Goal: Task Accomplishment & Management: Use online tool/utility

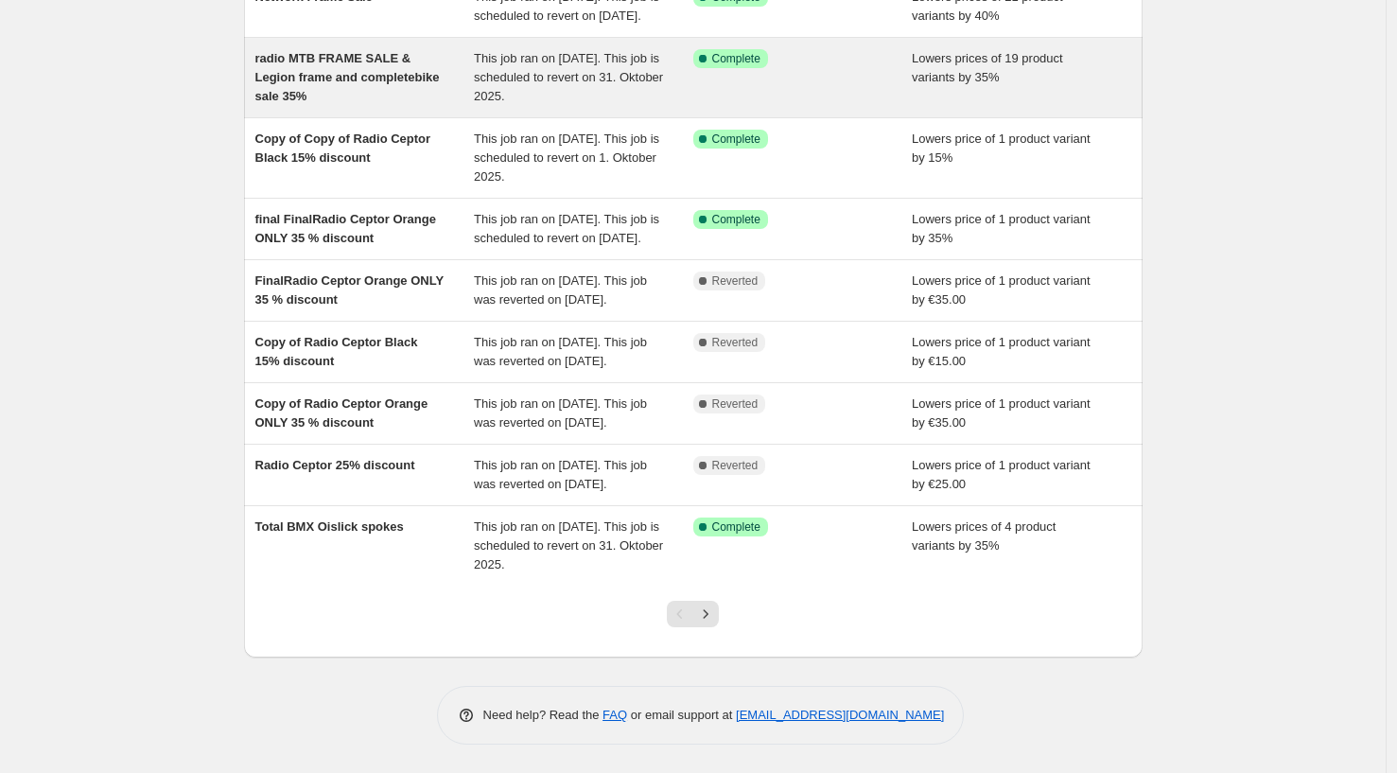
scroll to position [391, 0]
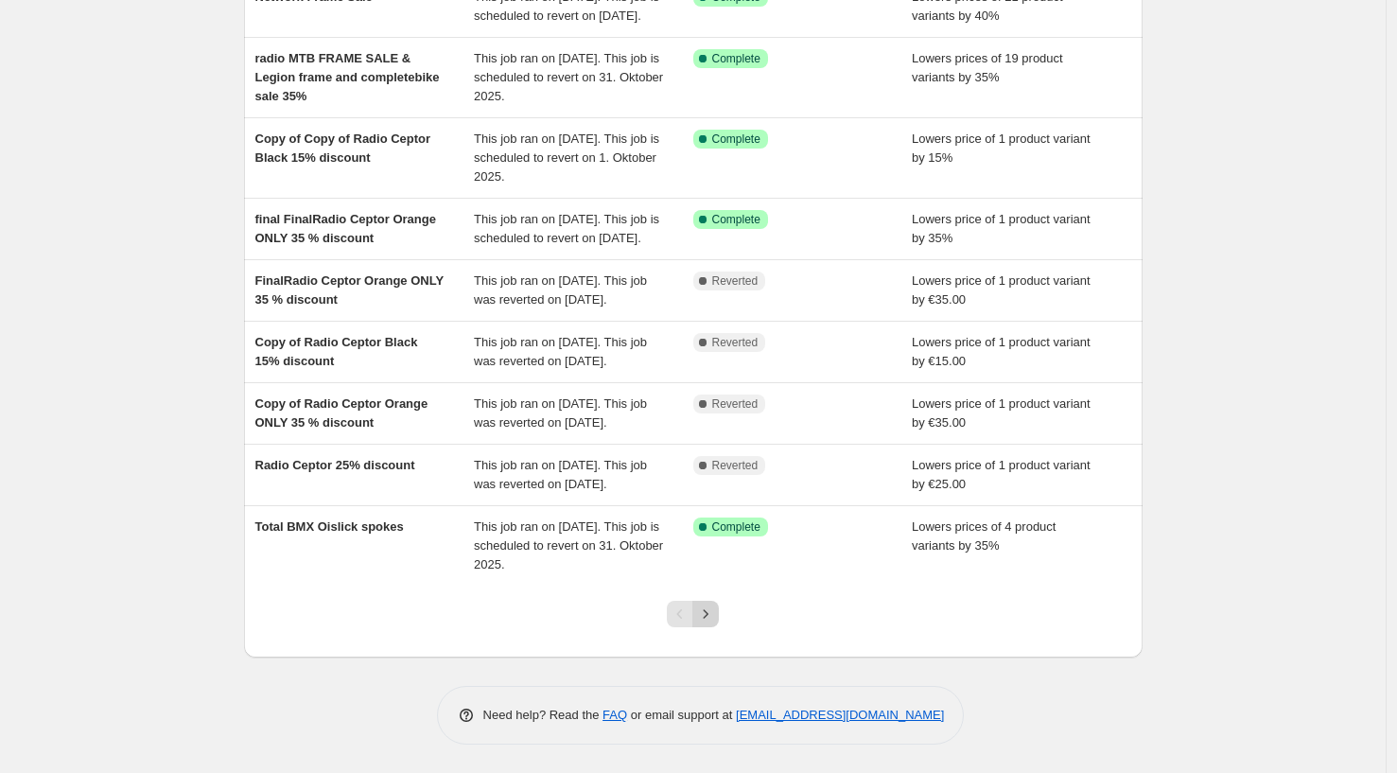
click at [712, 619] on icon "Next" at bounding box center [705, 614] width 19 height 19
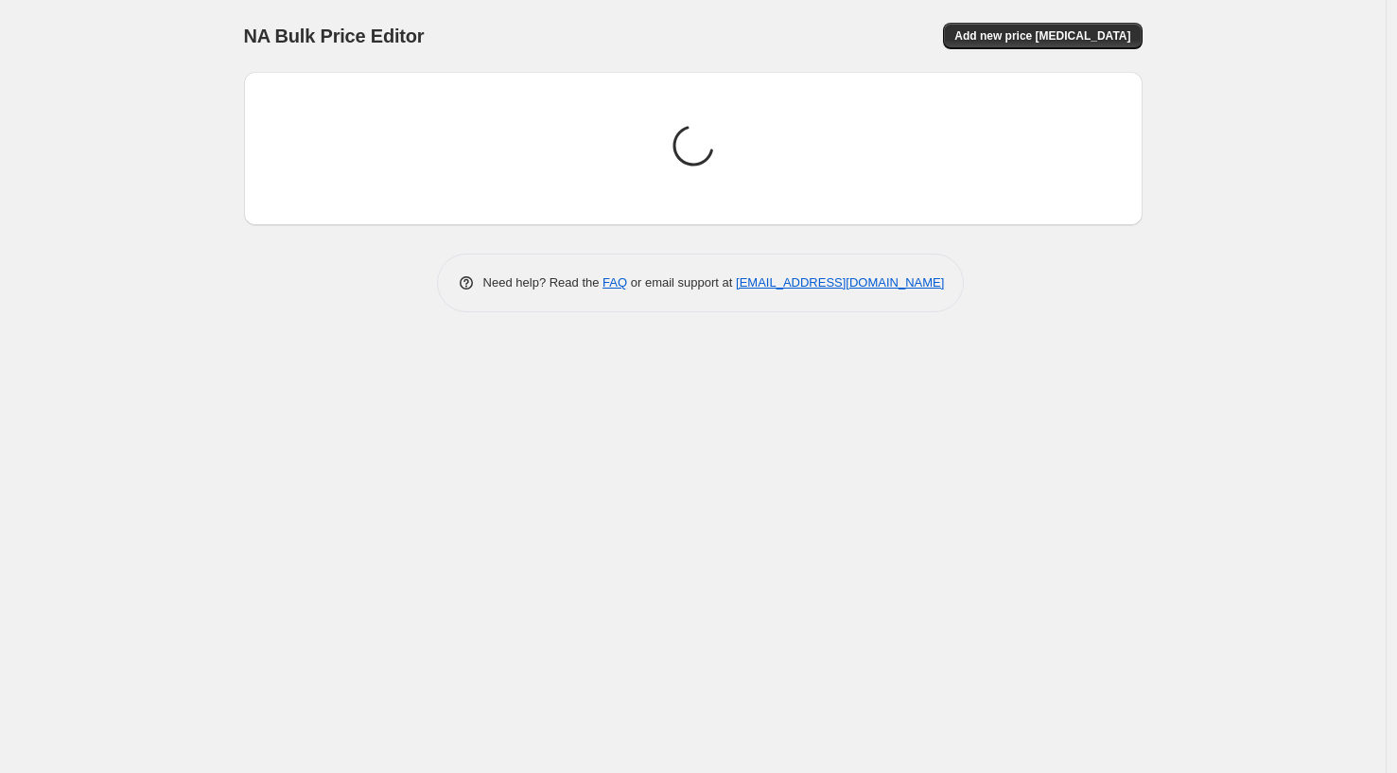
scroll to position [0, 0]
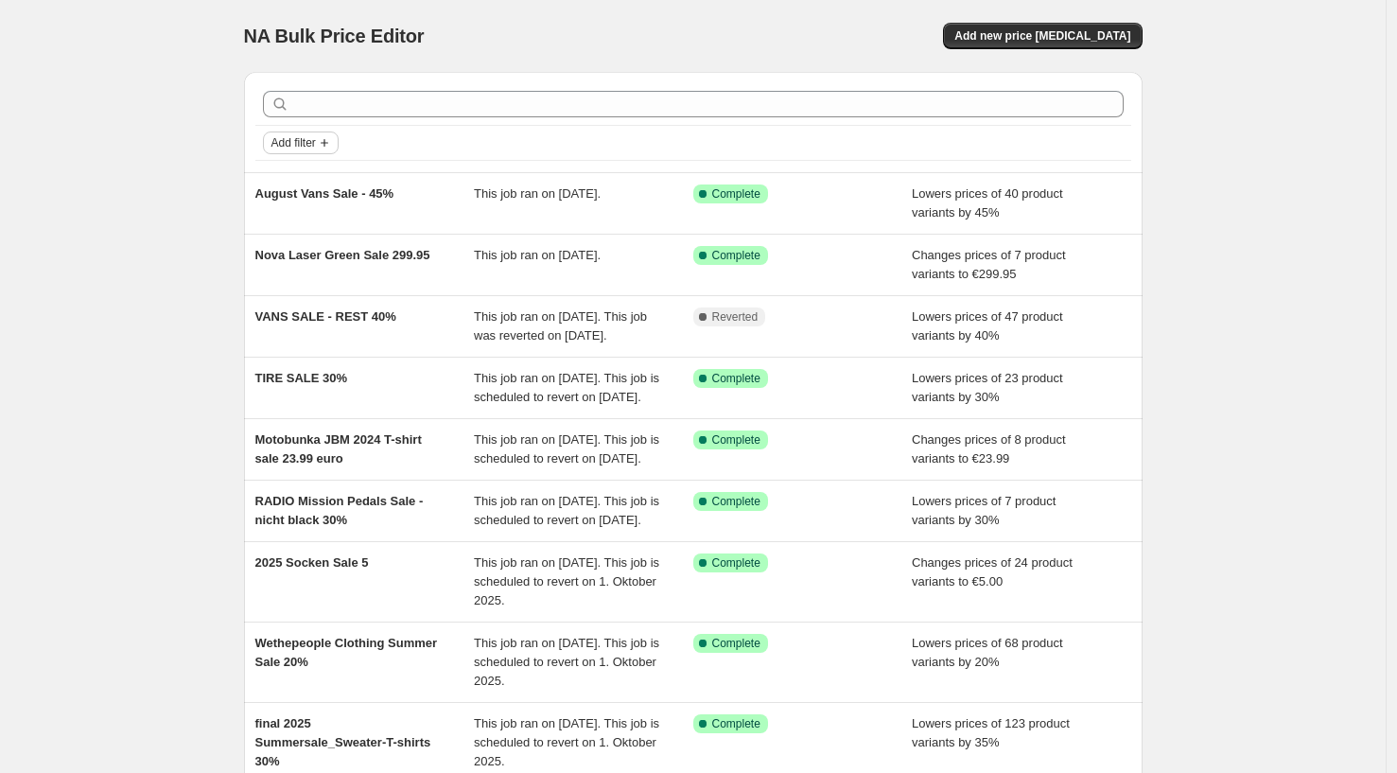
click at [292, 136] on span "Add filter" at bounding box center [294, 142] width 44 height 15
click at [305, 182] on span "Job status" at bounding box center [306, 180] width 56 height 14
click at [289, 270] on input "Complete" at bounding box center [287, 262] width 15 height 15
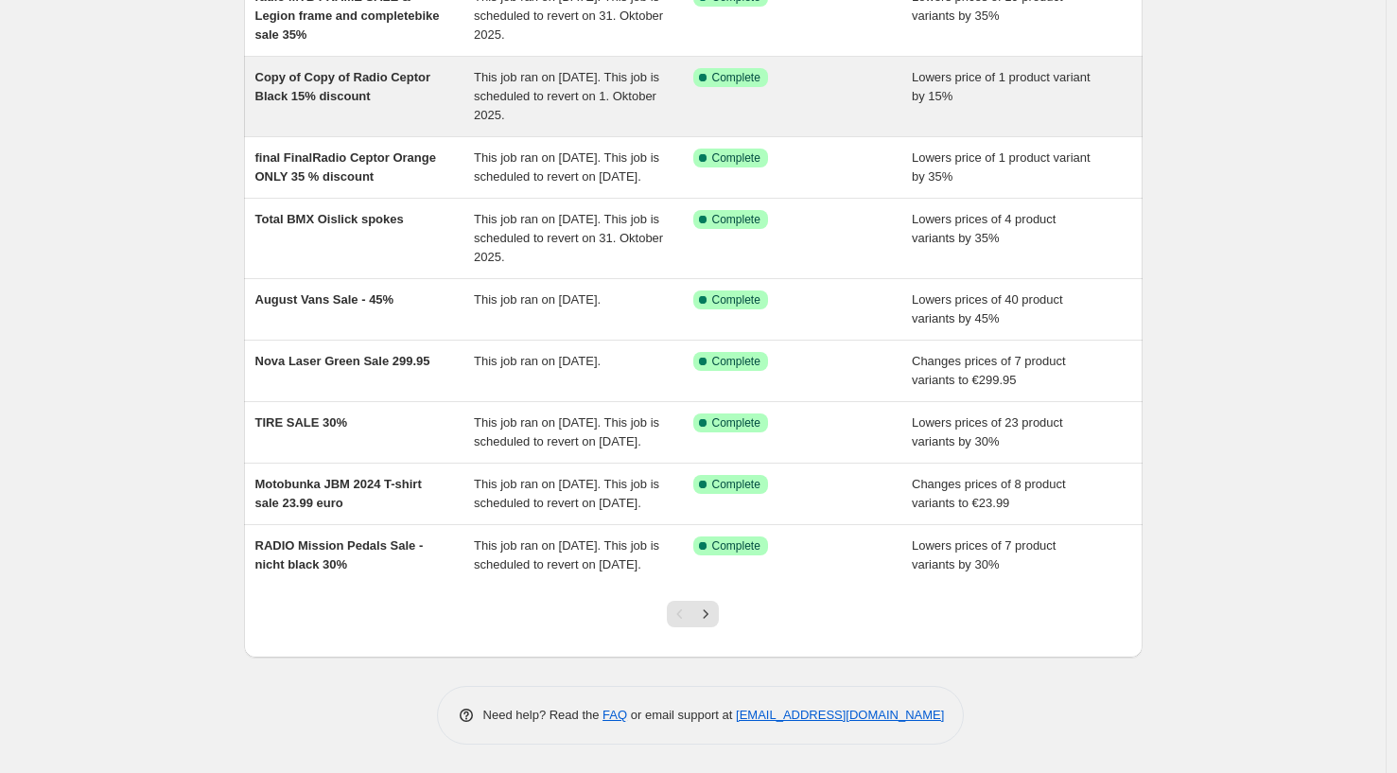
scroll to position [353, 0]
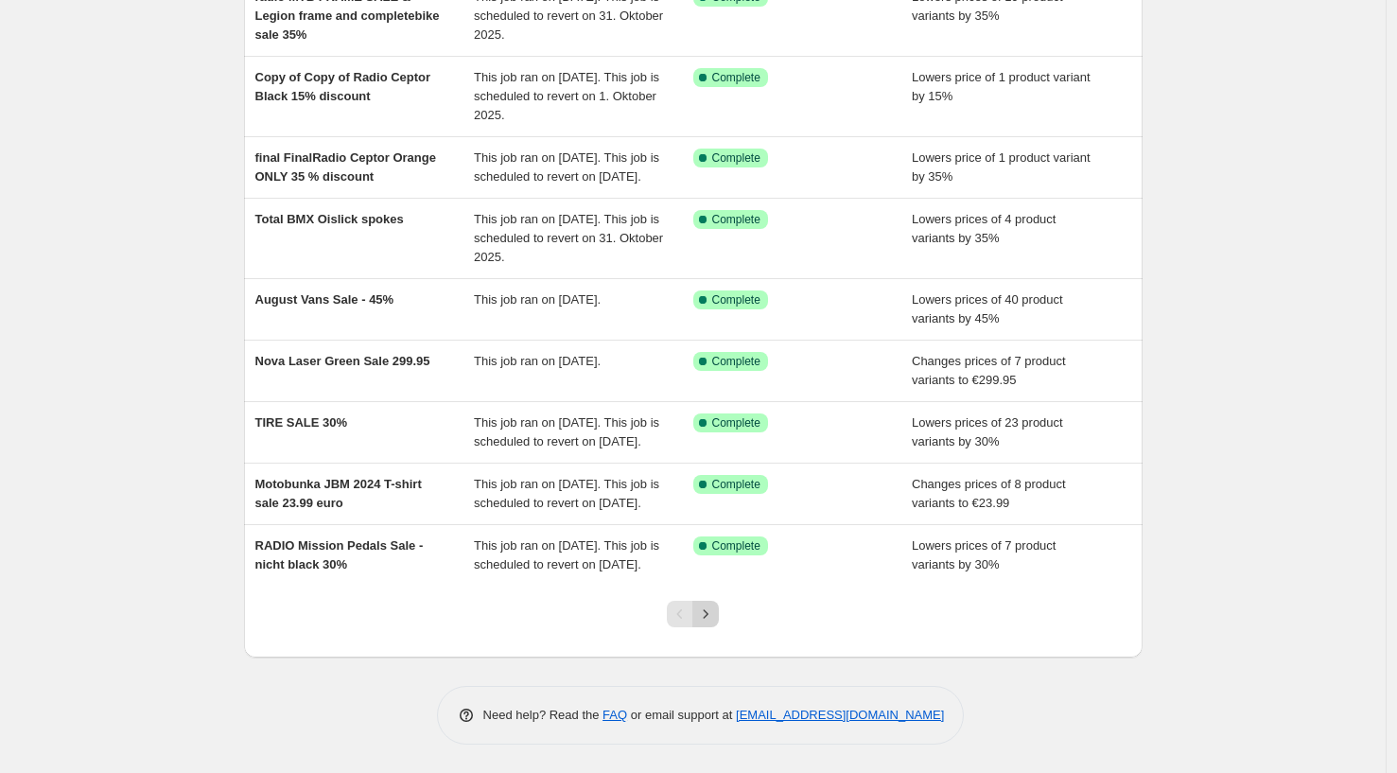
click at [712, 616] on icon "Next" at bounding box center [705, 614] width 19 height 19
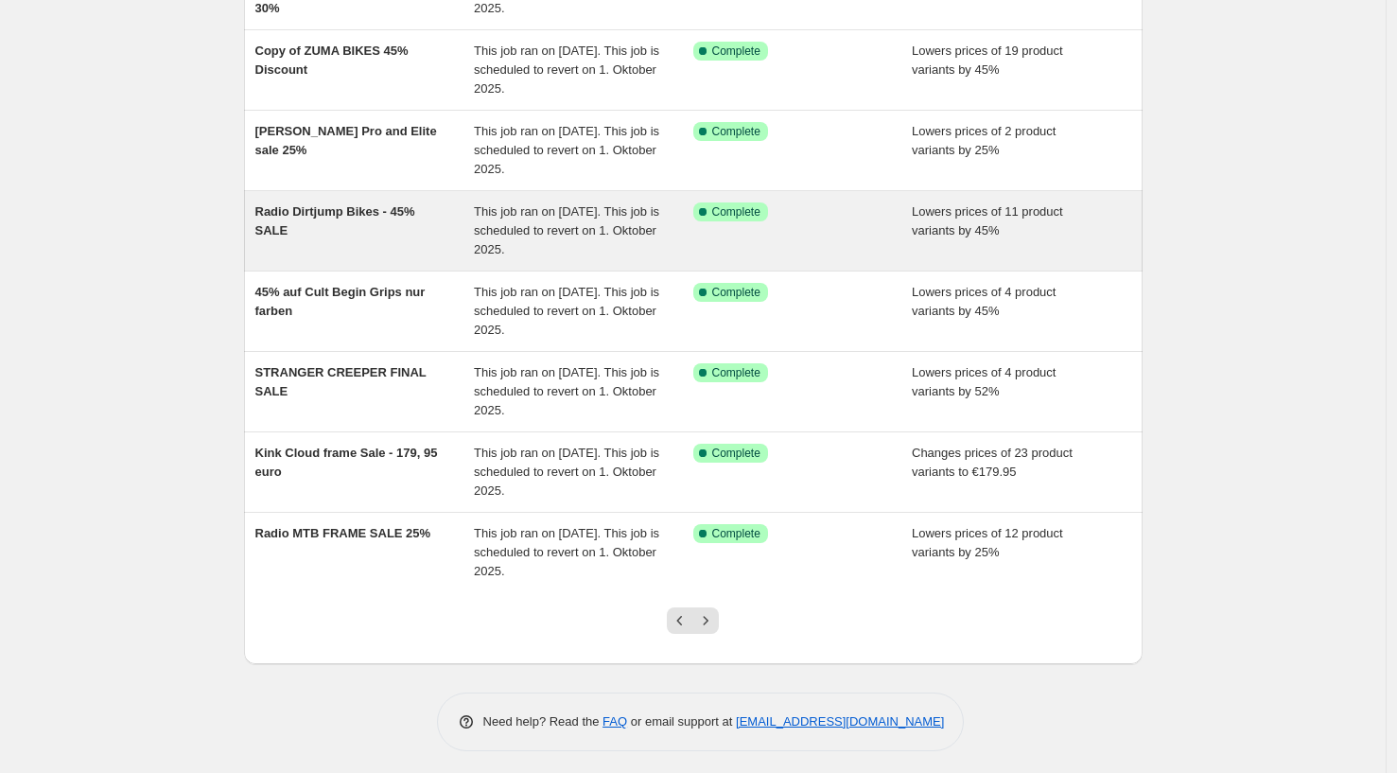
scroll to position [377, 0]
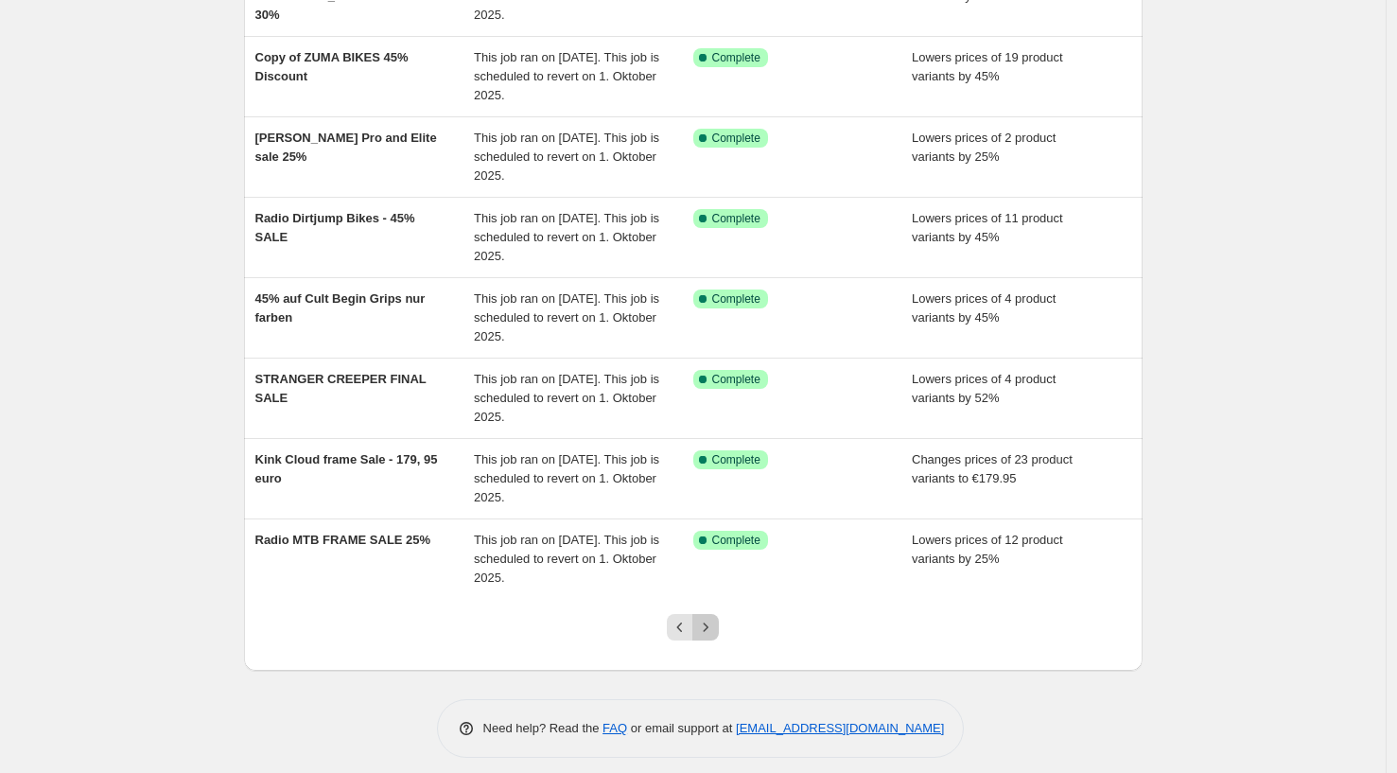
click at [711, 632] on icon "Next" at bounding box center [705, 627] width 19 height 19
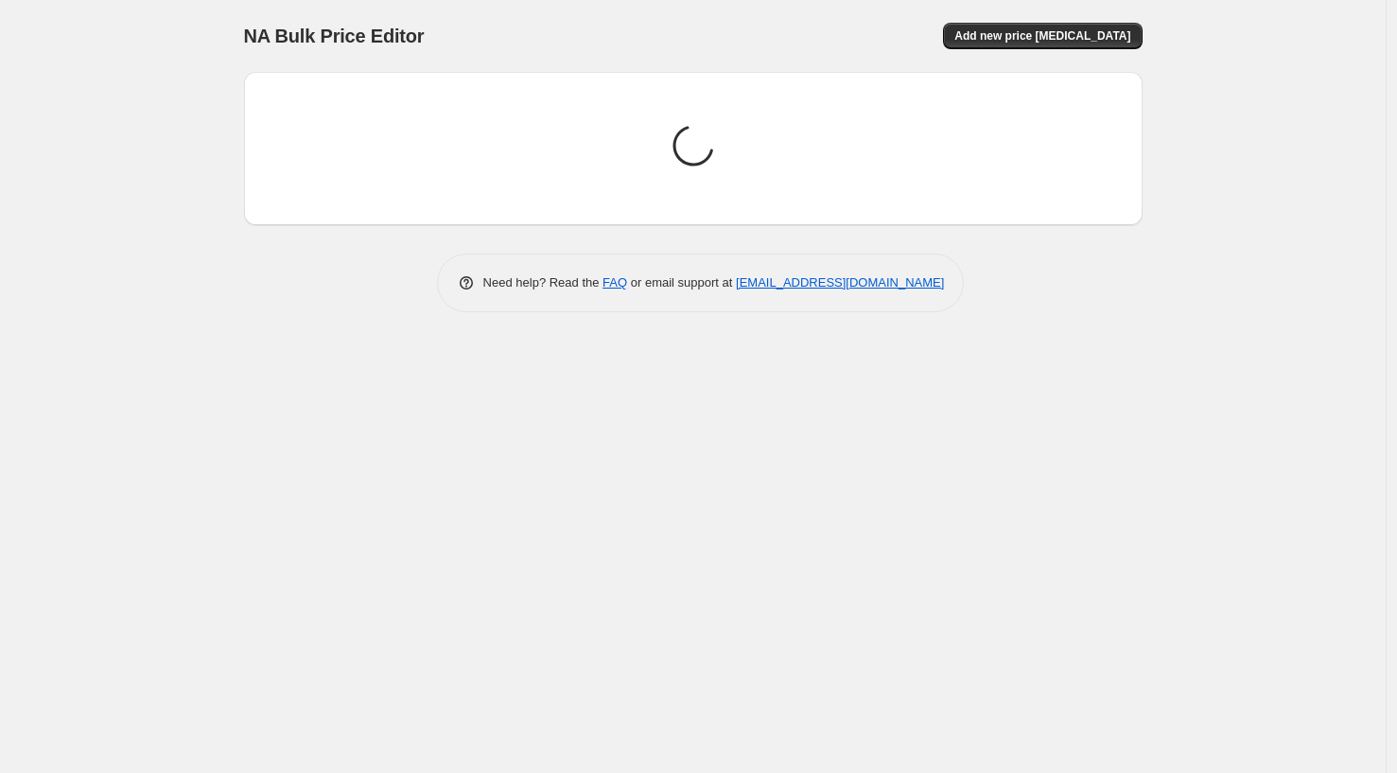
scroll to position [0, 0]
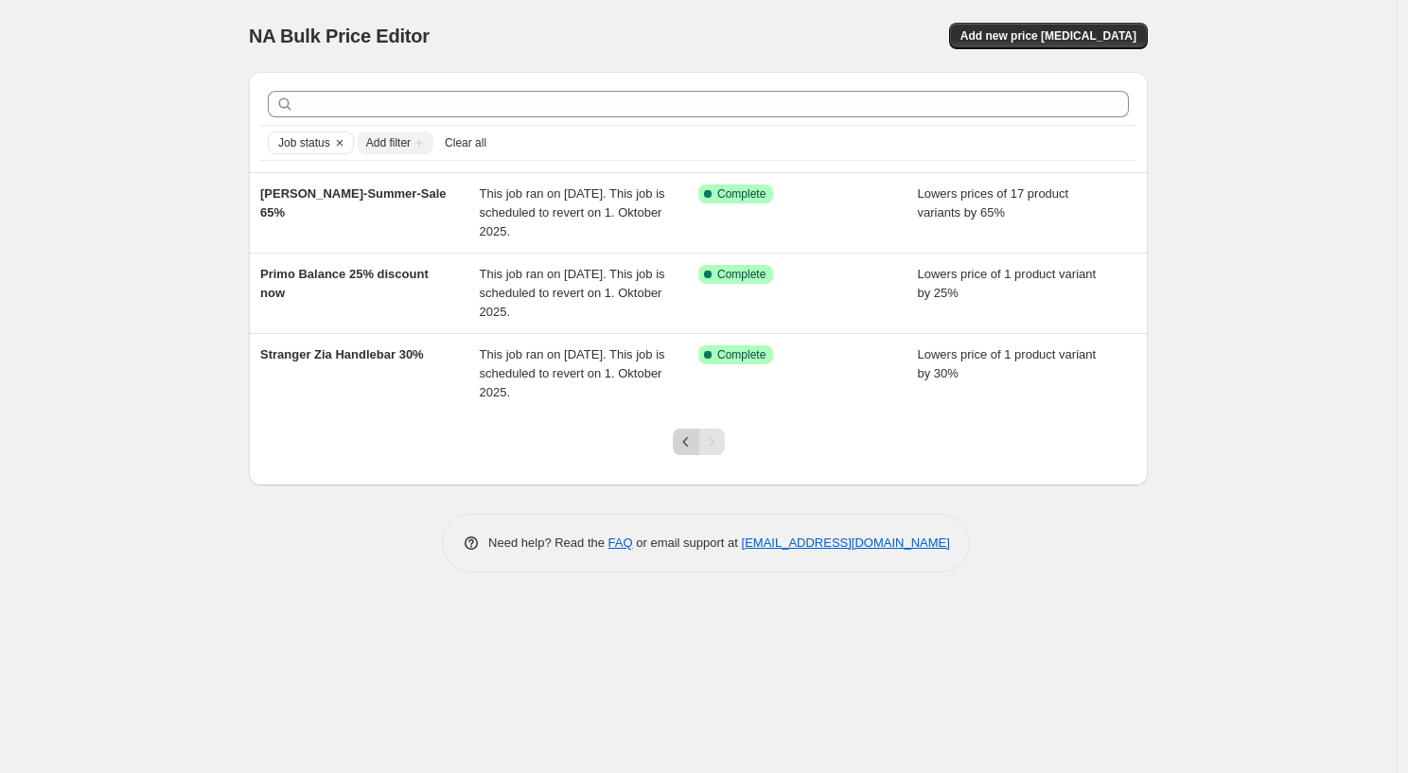
click at [681, 447] on icon "Previous" at bounding box center [685, 441] width 19 height 19
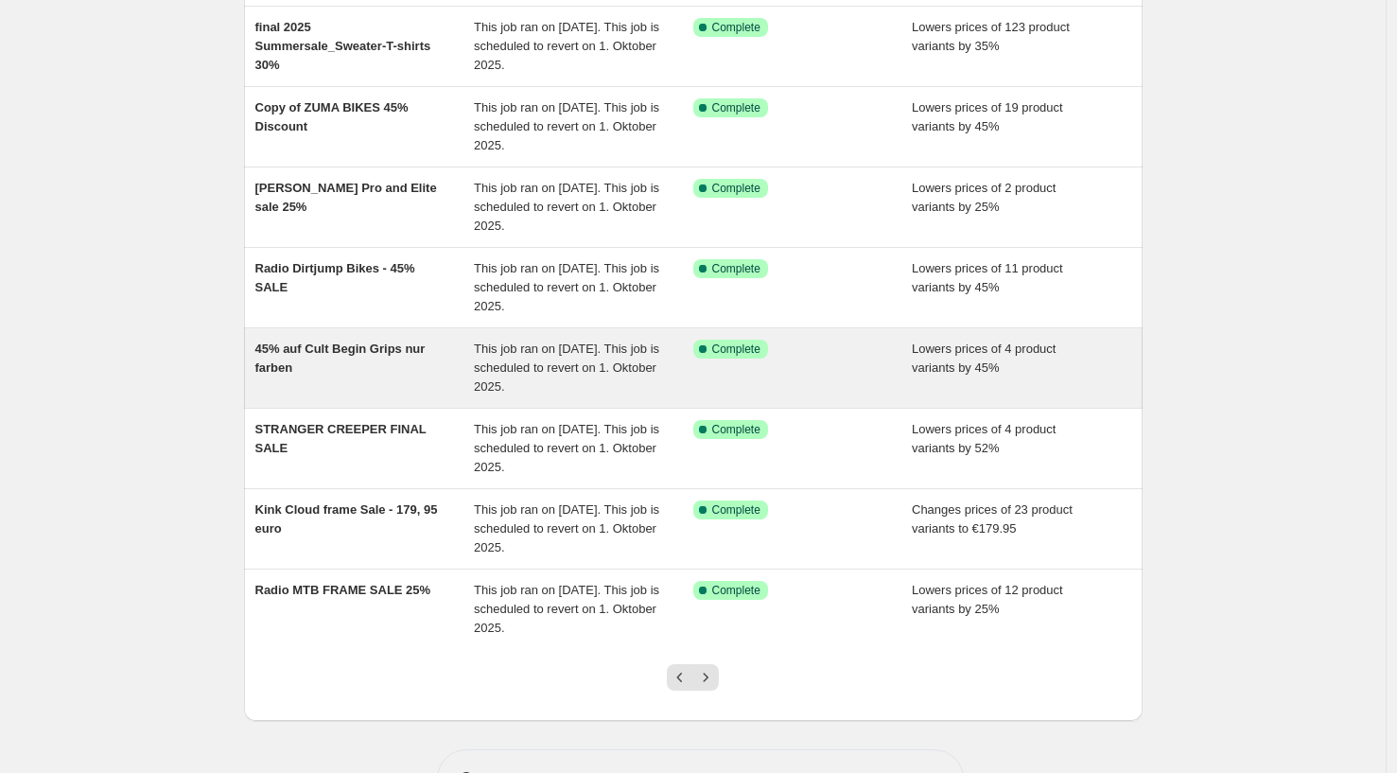
scroll to position [369, 0]
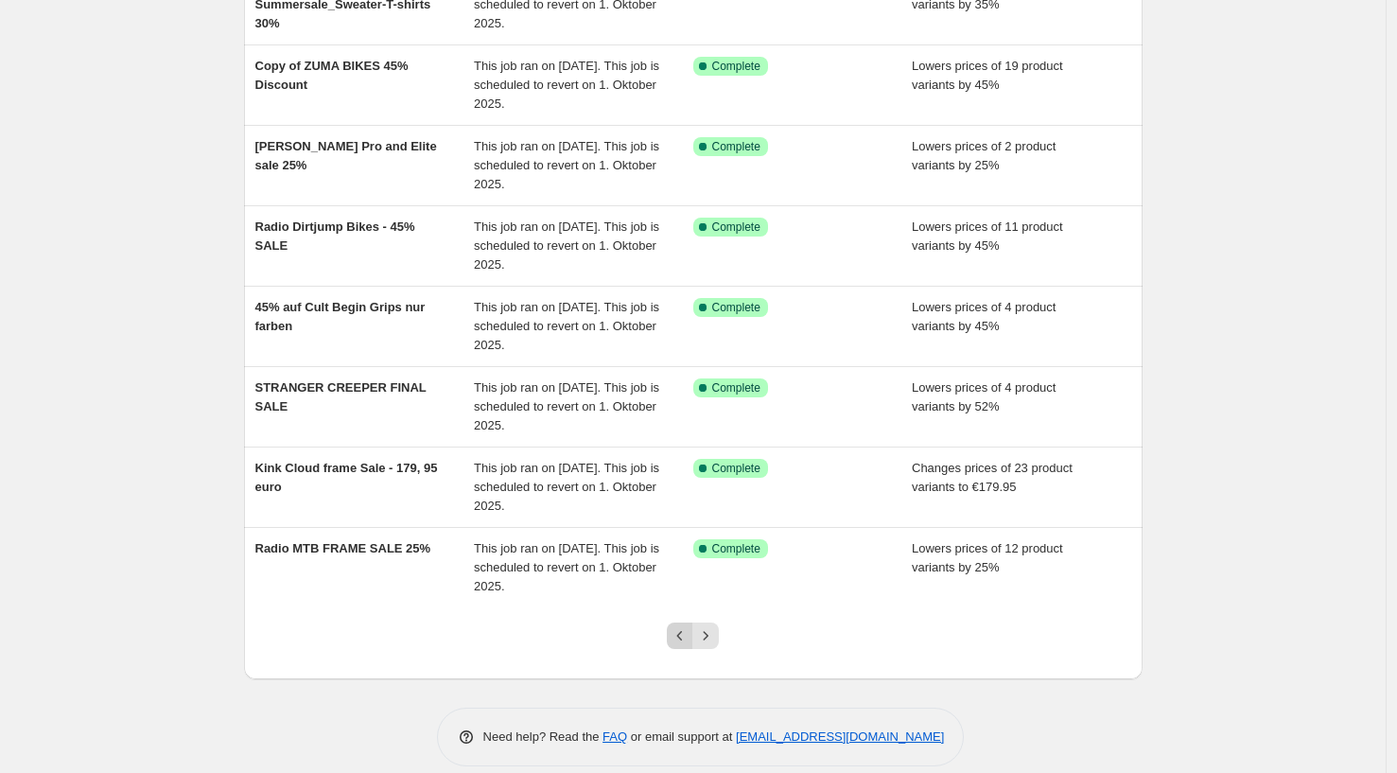
click at [689, 640] on icon "Previous" at bounding box center [680, 635] width 19 height 19
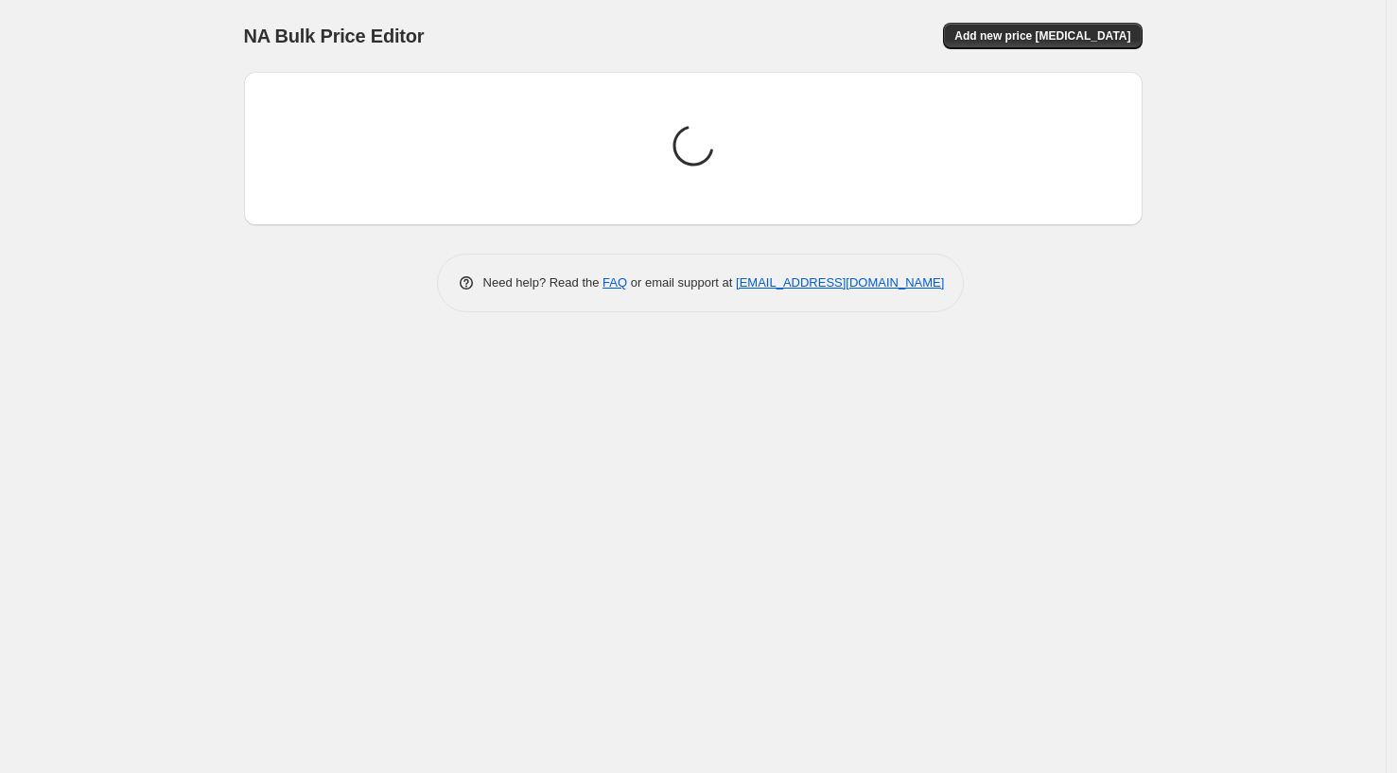
scroll to position [0, 0]
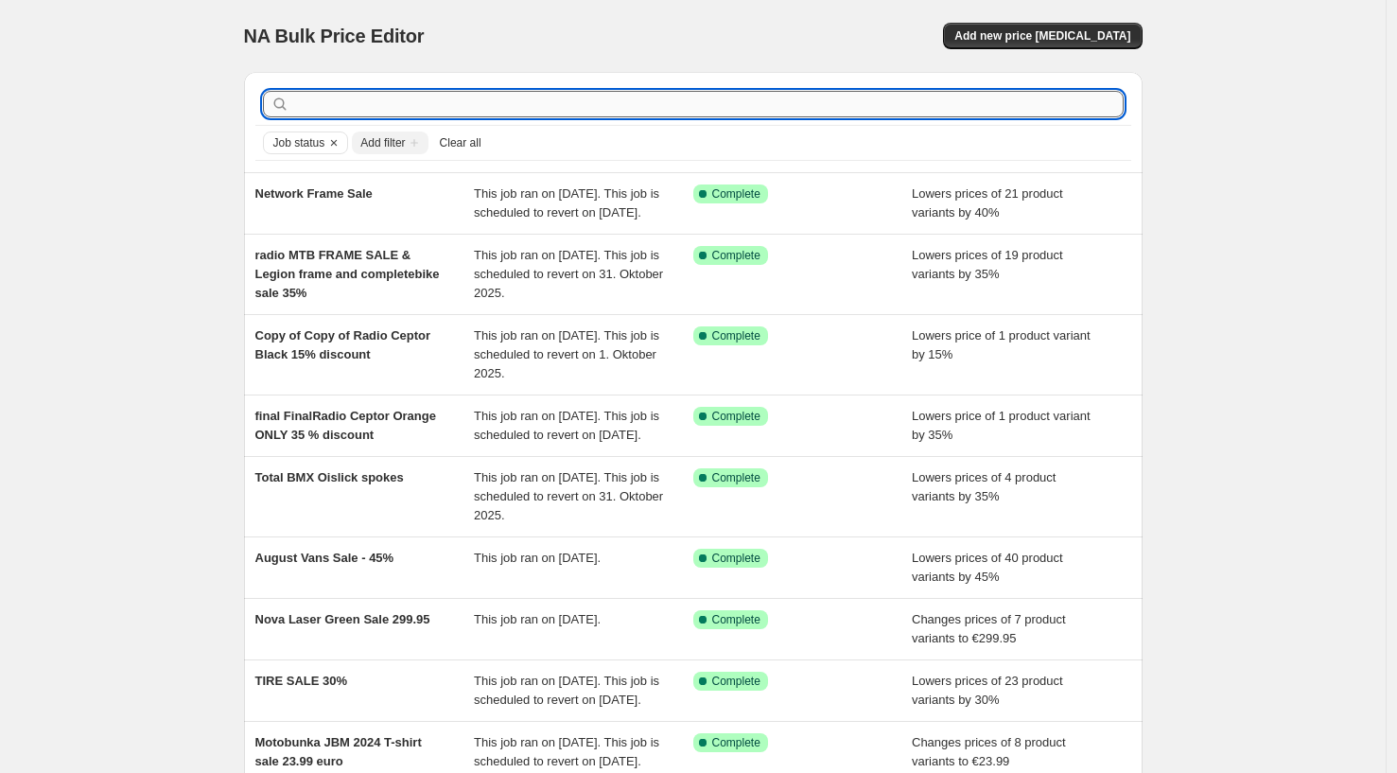
click at [347, 109] on input "text" at bounding box center [708, 104] width 831 height 26
type input "xwo´´"
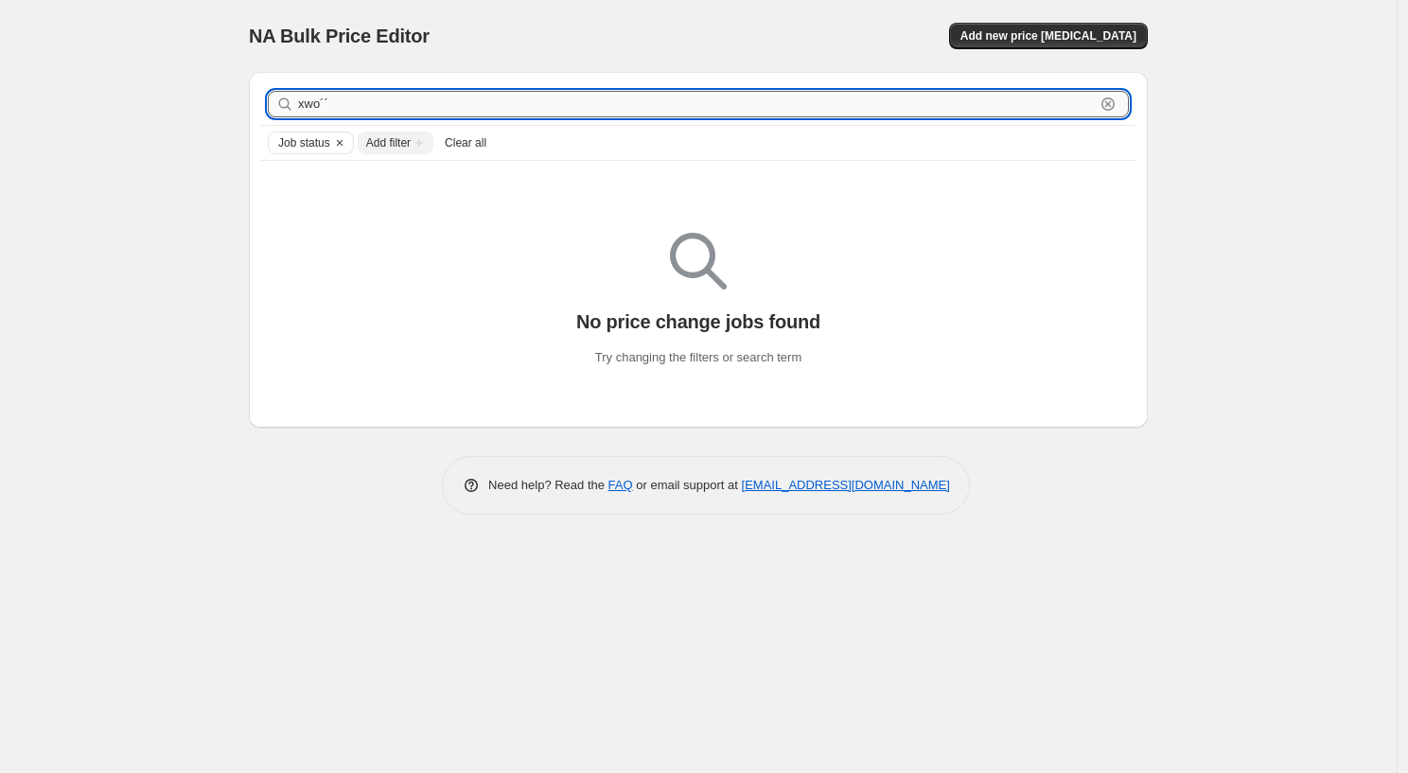
click at [331, 108] on input "xwo´´" at bounding box center [696, 104] width 797 height 26
drag, startPoint x: 340, startPoint y: 108, endPoint x: 262, endPoint y: 88, distance: 80.1
click at [262, 88] on div "xwo´´ Clear" at bounding box center [698, 104] width 876 height 42
type input "ce"
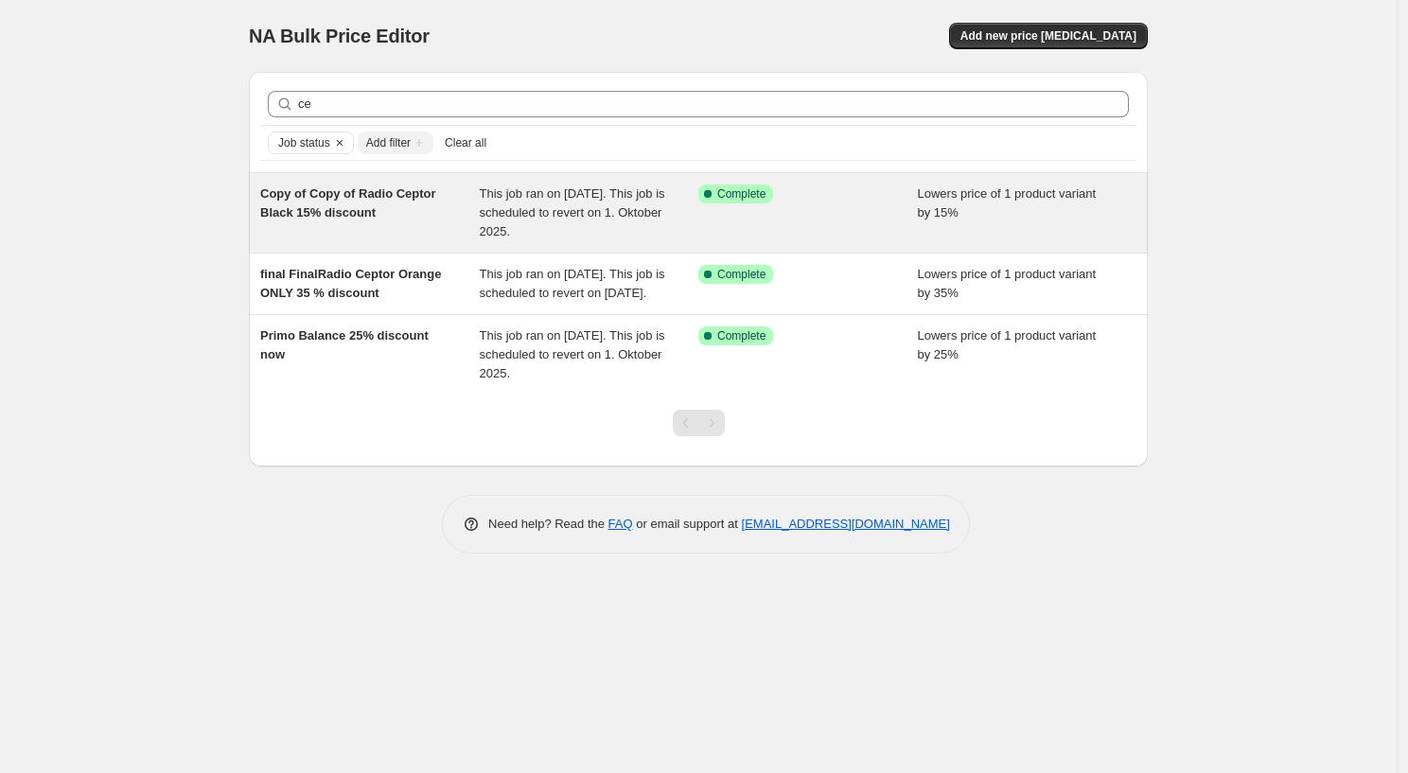
click at [372, 238] on div "Copy of Copy of Radio Ceptor Black 15% discount" at bounding box center [369, 212] width 219 height 57
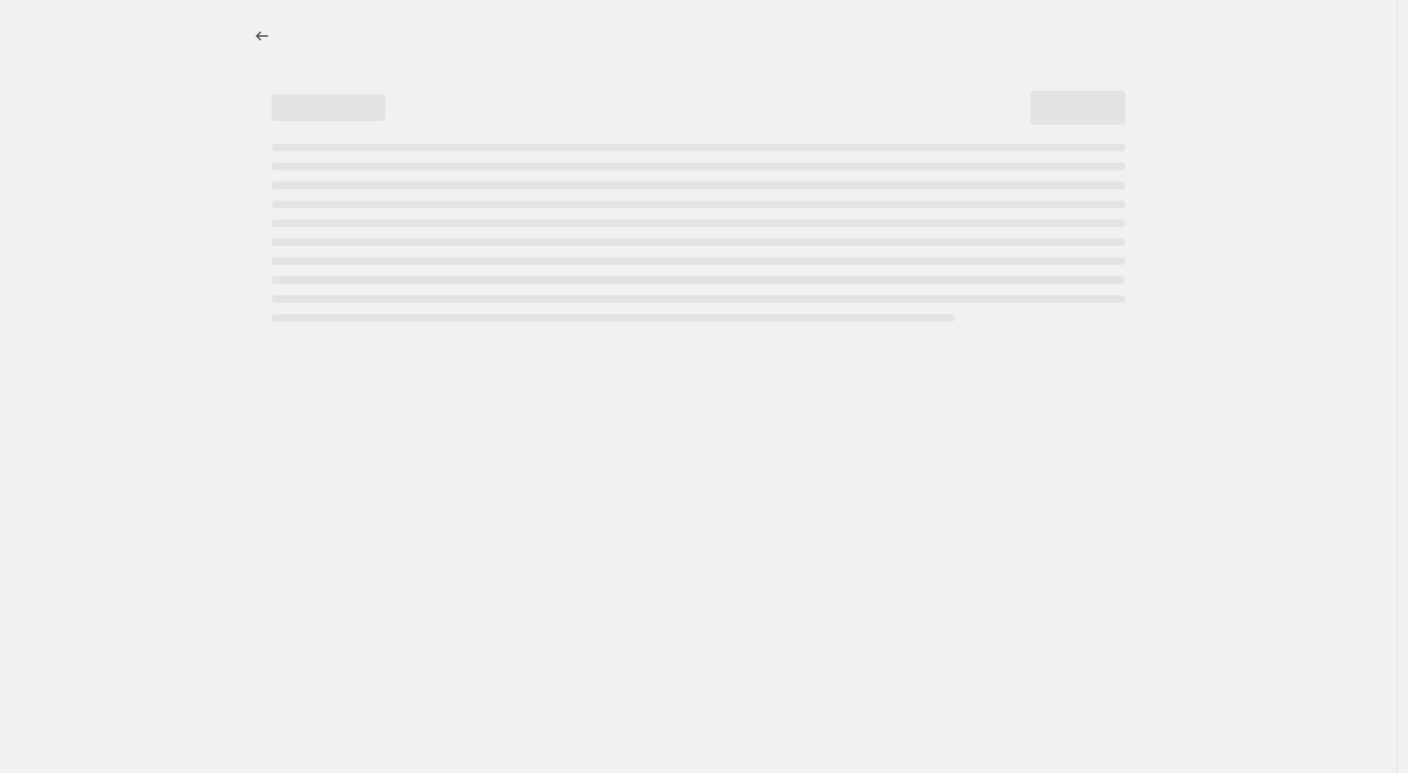
select select "percentage"
select select "no_change"
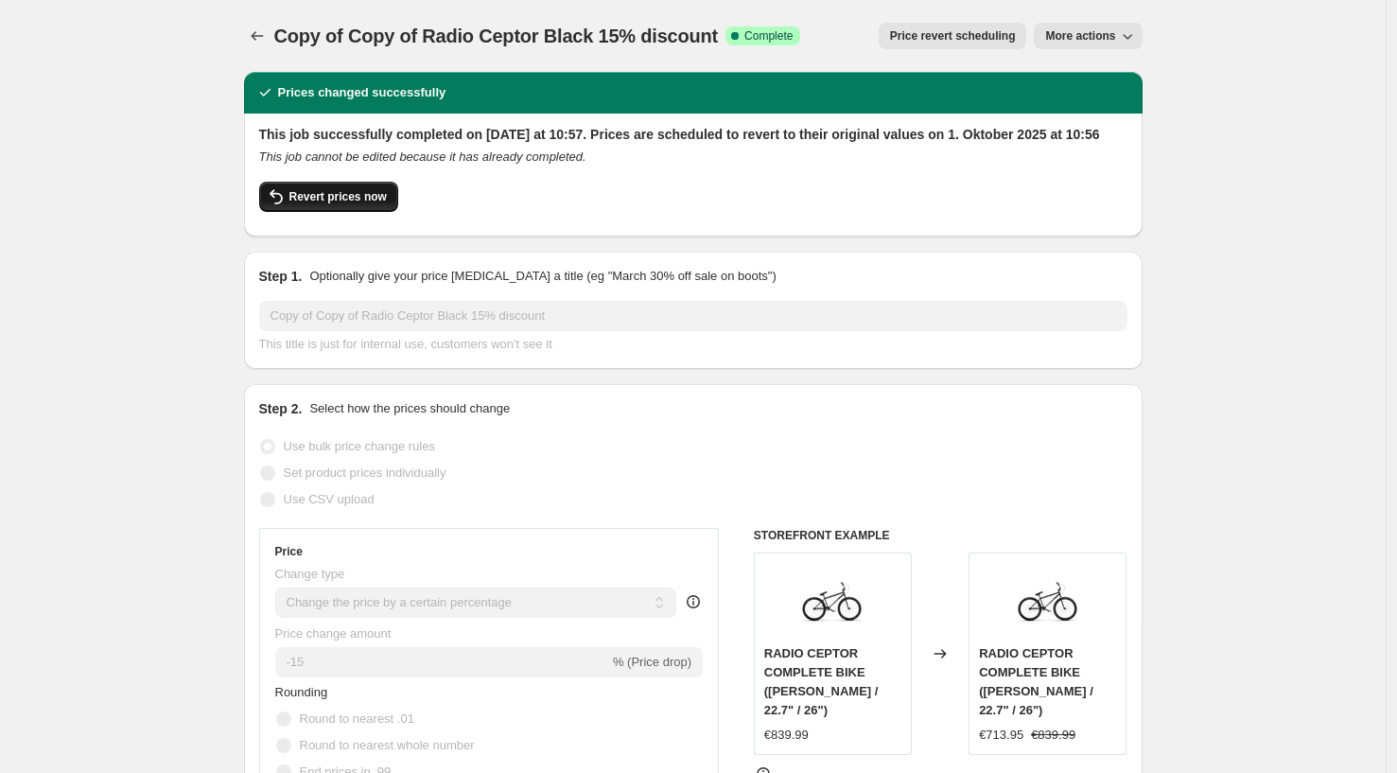
click at [350, 204] on span "Revert prices now" at bounding box center [337, 196] width 97 height 15
checkbox input "false"
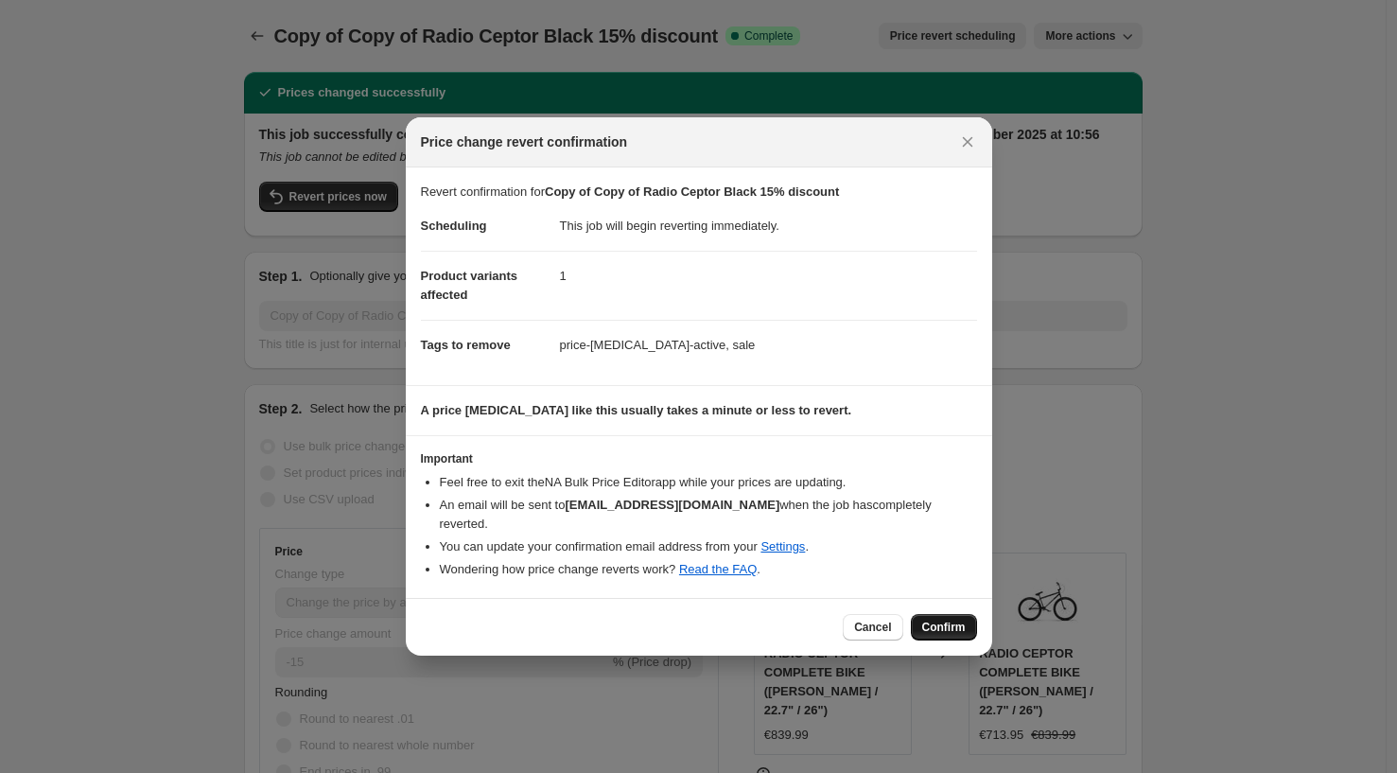
click at [933, 614] on button "Confirm" at bounding box center [944, 627] width 66 height 26
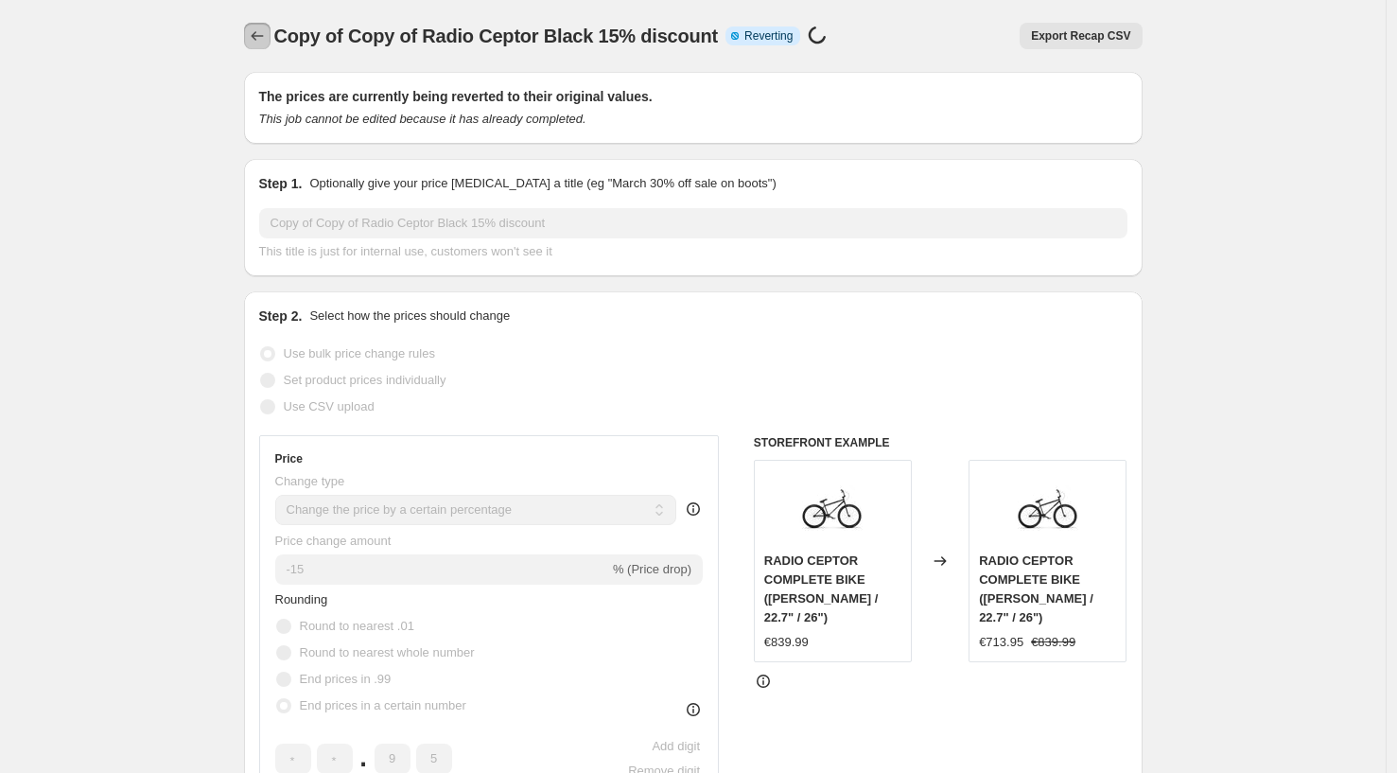
click at [261, 43] on icon "Price change jobs" at bounding box center [257, 35] width 19 height 19
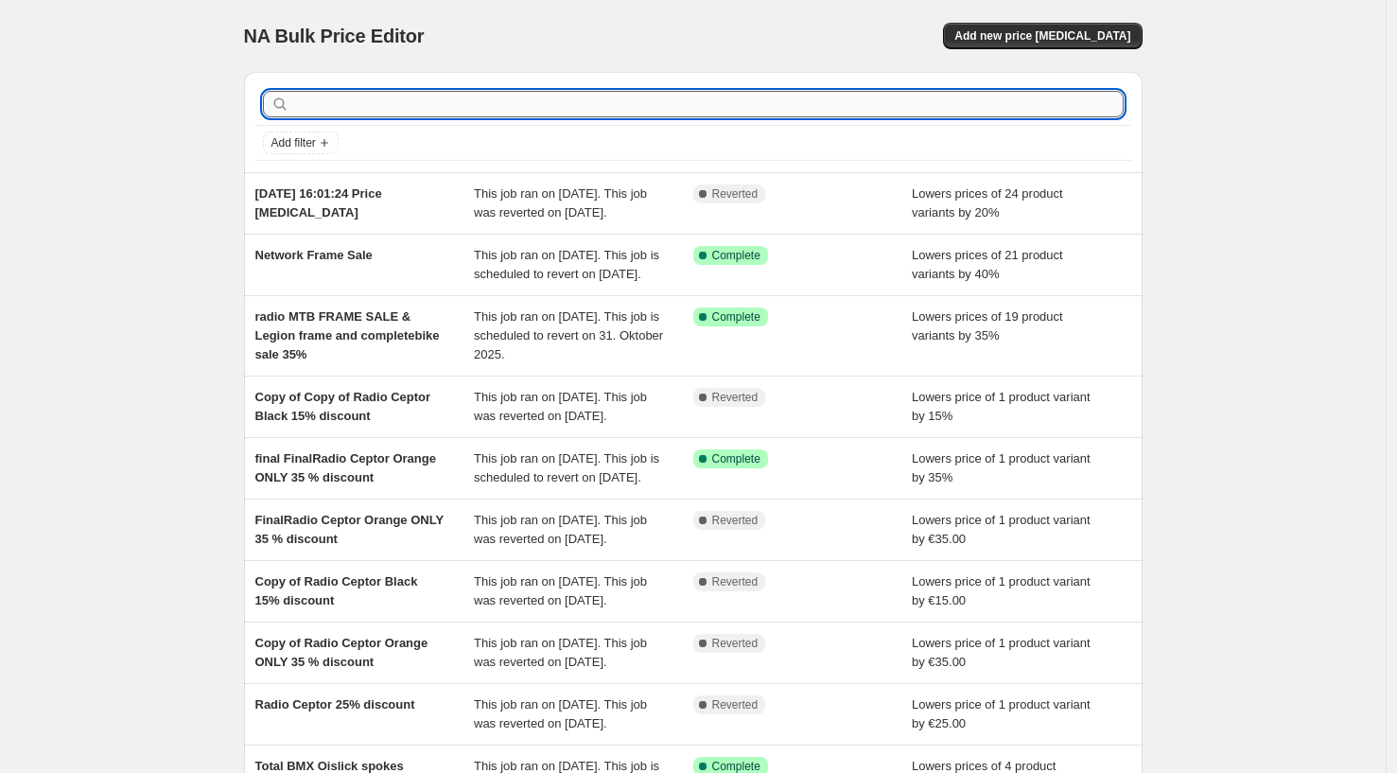
click at [314, 112] on input "text" at bounding box center [708, 104] width 831 height 26
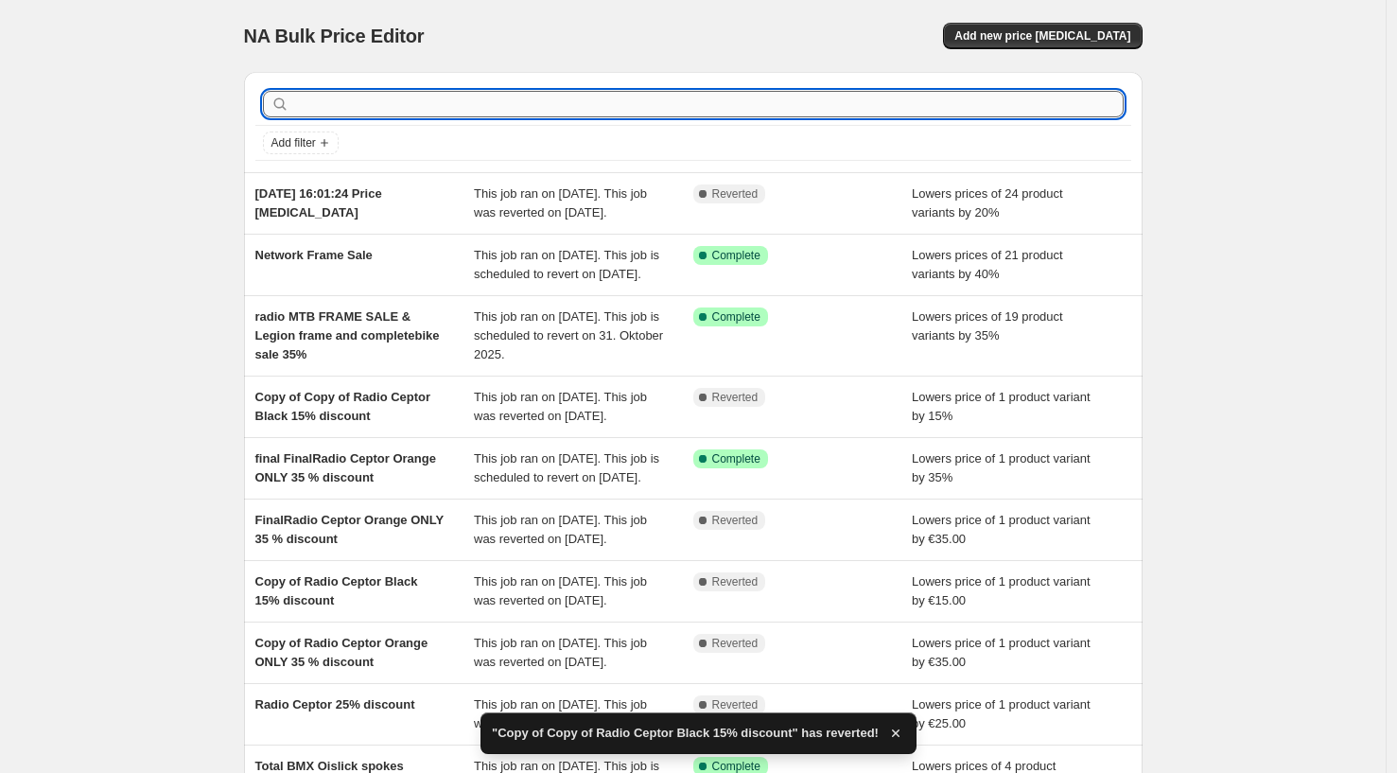
click at [321, 96] on input "text" at bounding box center [708, 104] width 831 height 26
type input "ceptor"
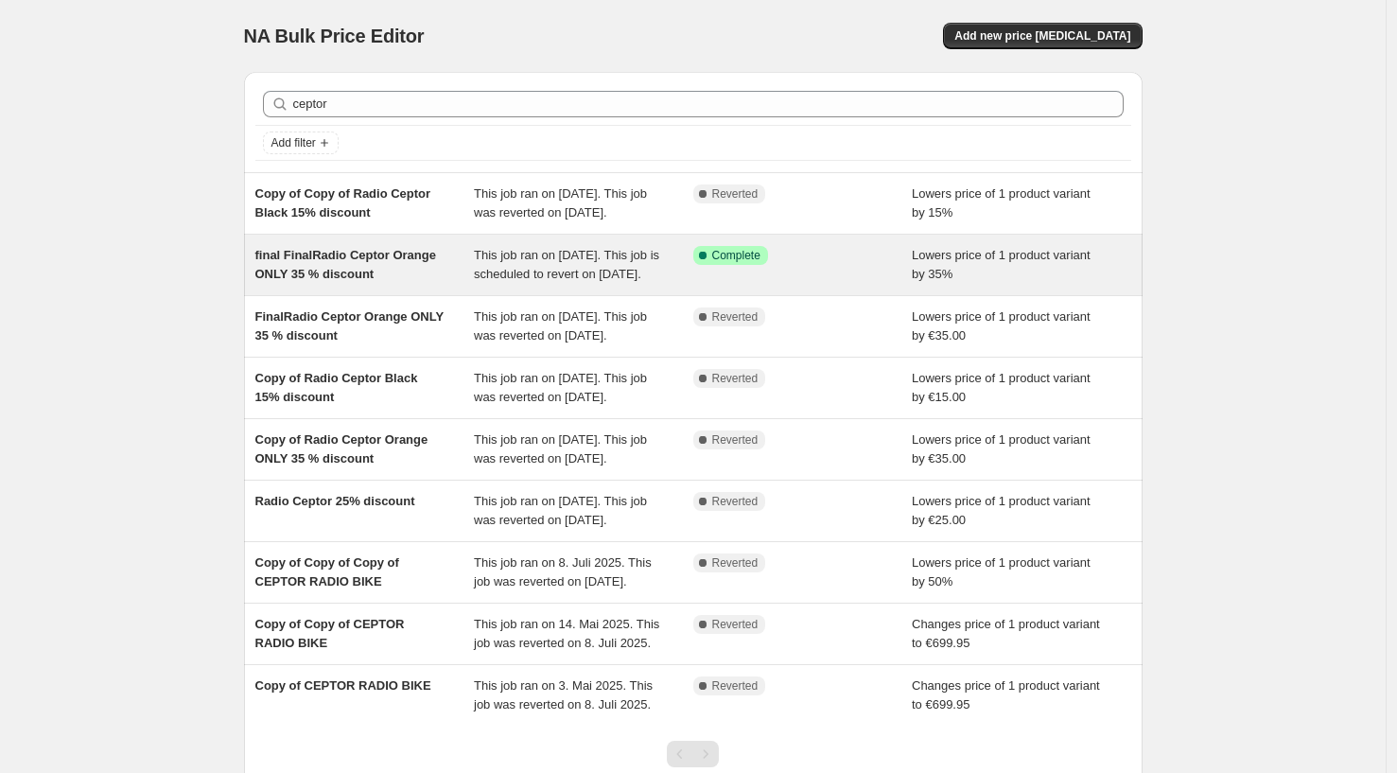
click at [338, 283] on div "final FinalRadio Ceptor Orange ONLY 35 % discount" at bounding box center [364, 265] width 219 height 38
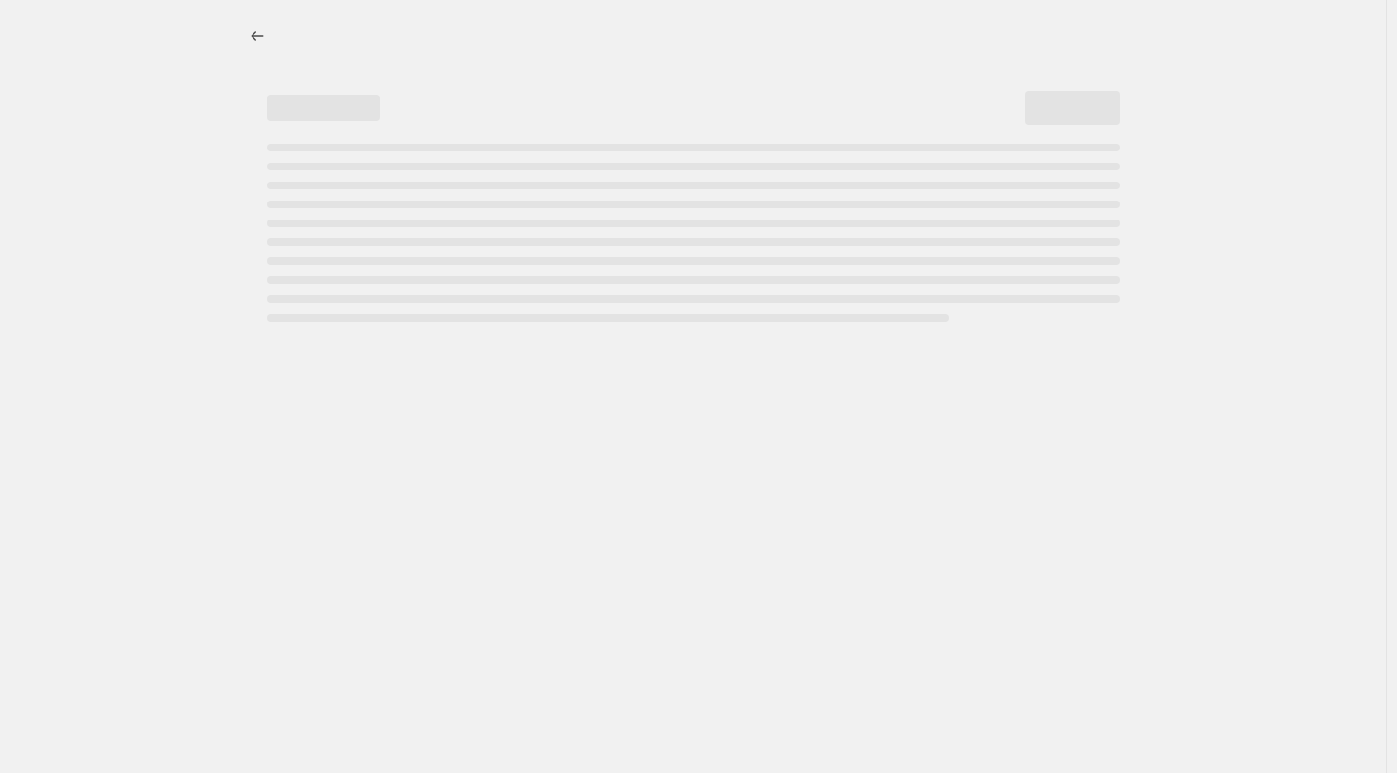
select select "percentage"
select select "no_change"
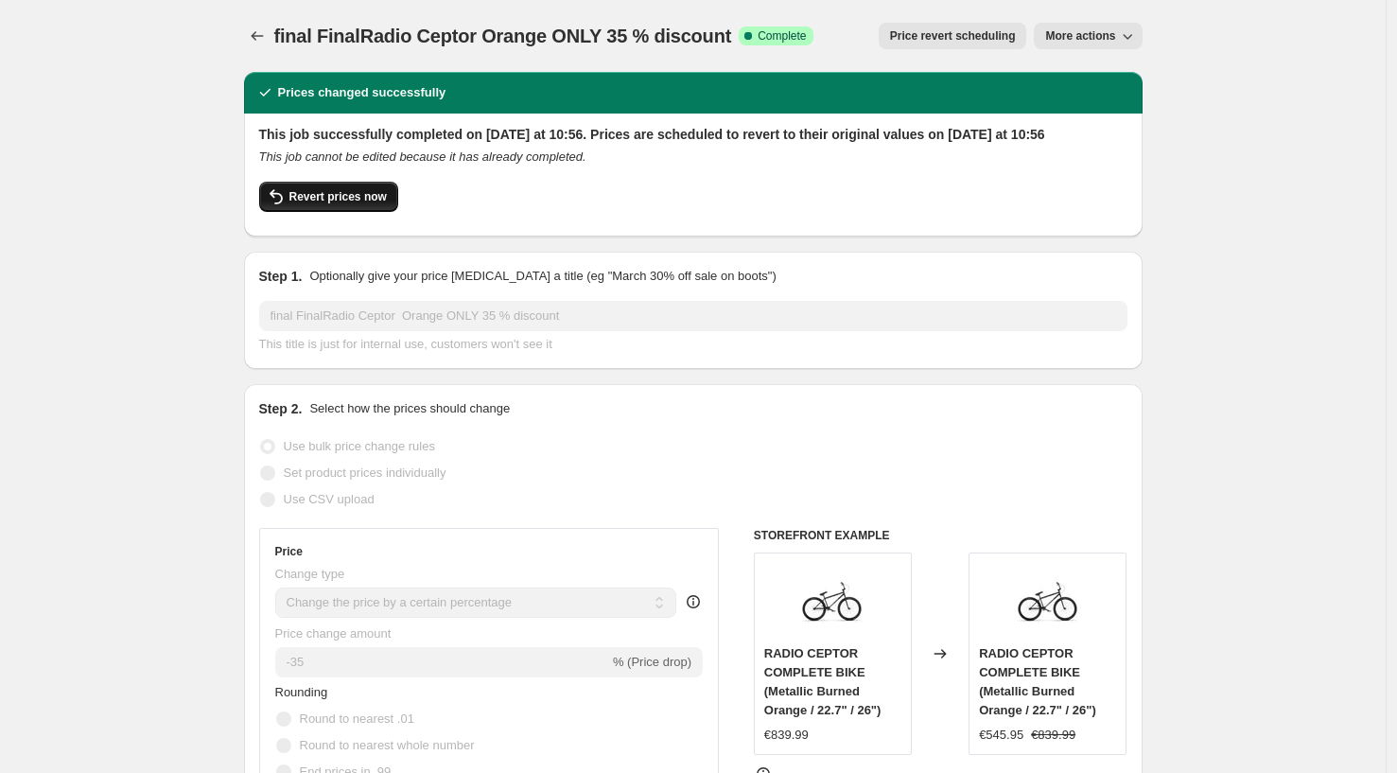
click at [324, 204] on span "Revert prices now" at bounding box center [337, 196] width 97 height 15
checkbox input "false"
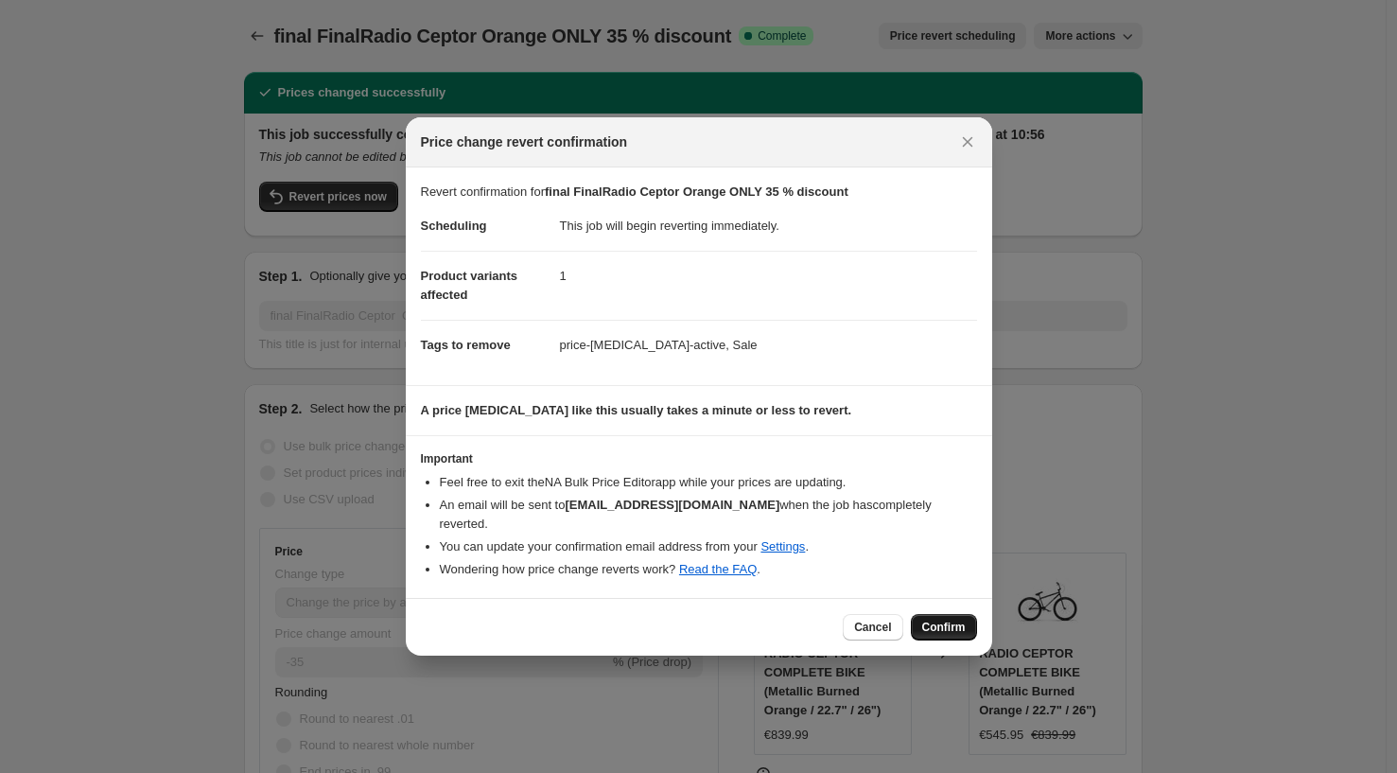
click at [940, 621] on span "Confirm" at bounding box center [944, 627] width 44 height 15
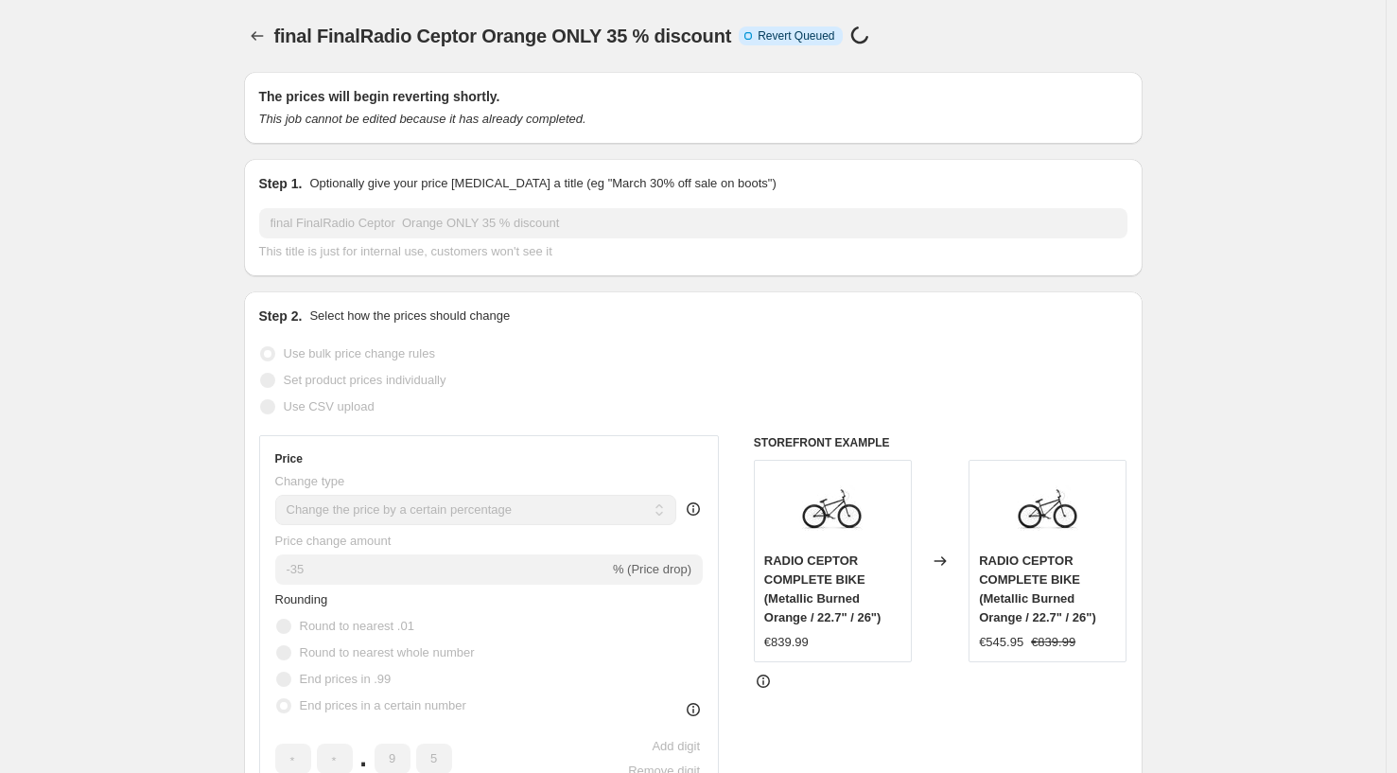
select select "percentage"
select select "no_change"
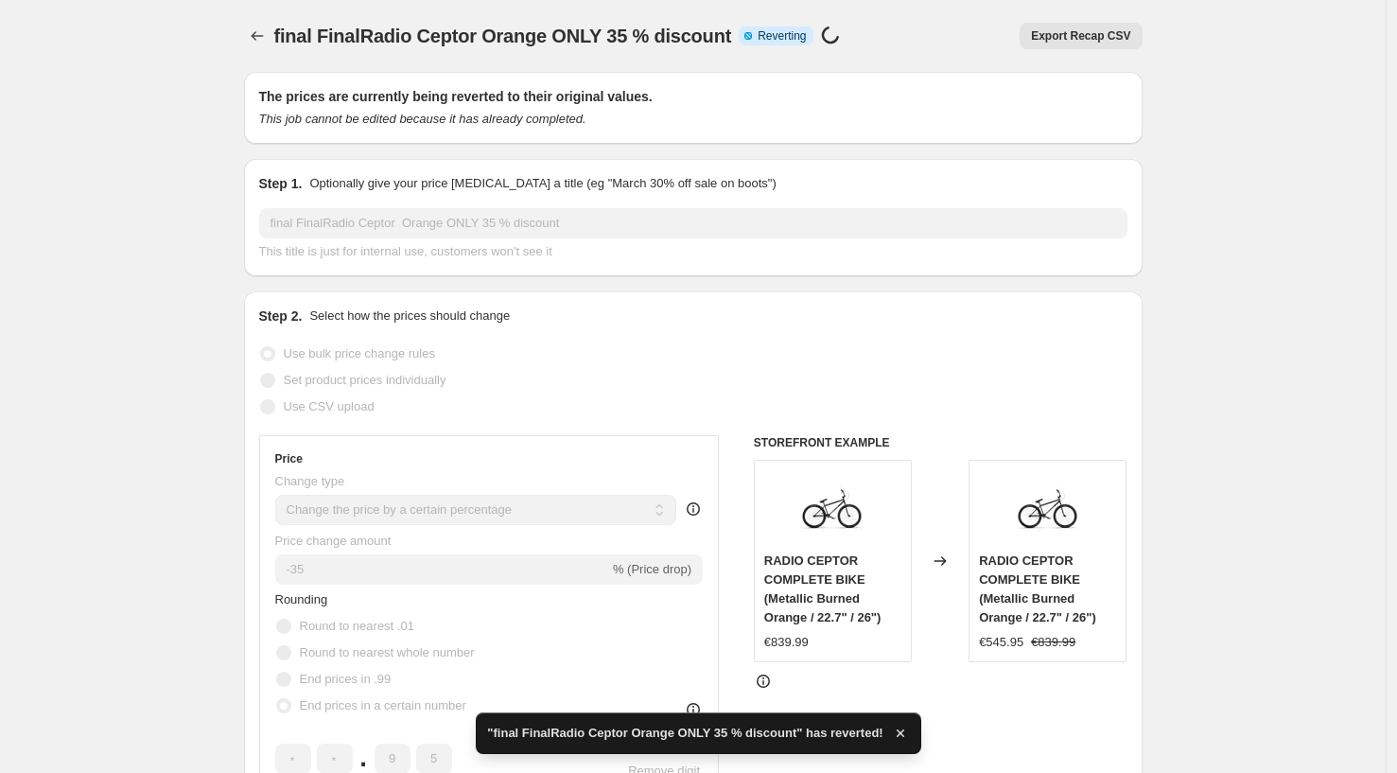
checkbox input "true"
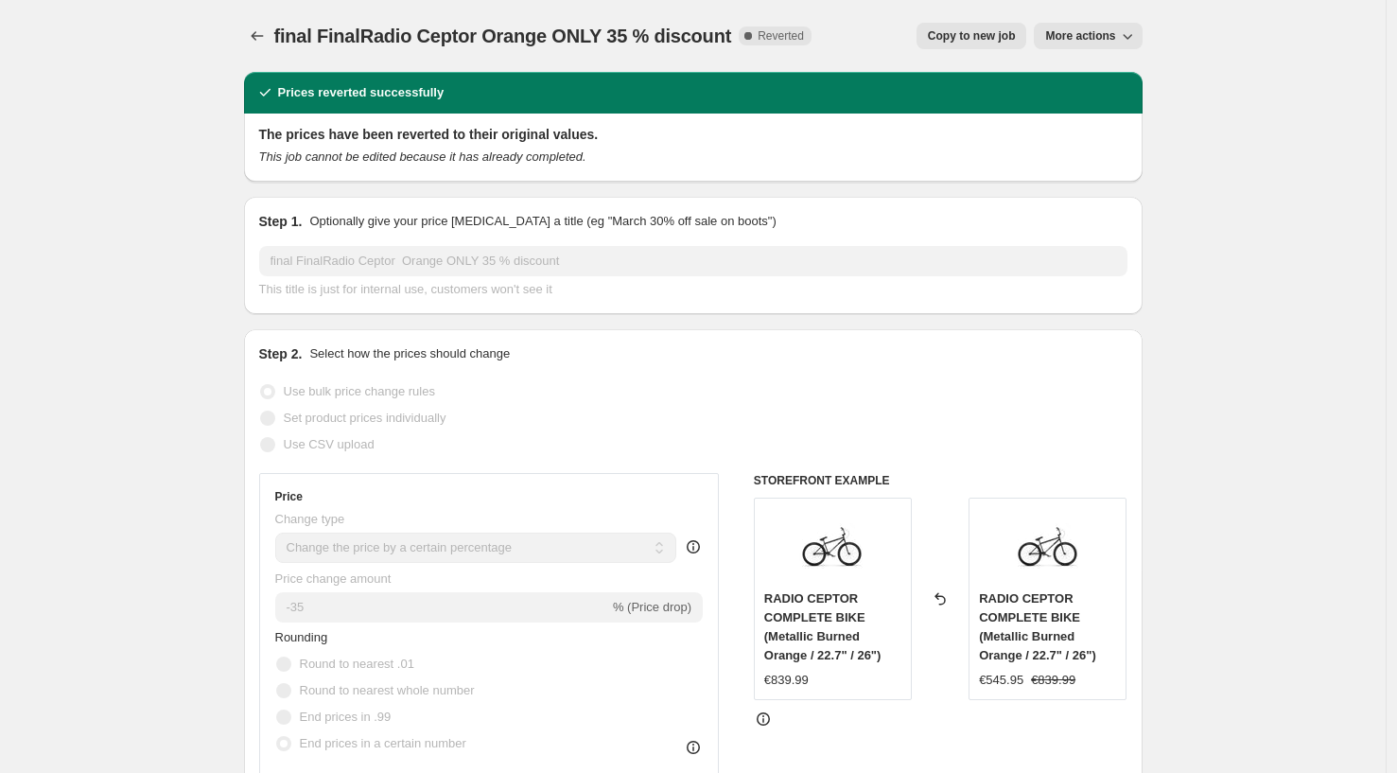
click at [957, 36] on span "Copy to new job" at bounding box center [972, 35] width 88 height 15
select select "percentage"
select select "no_change"
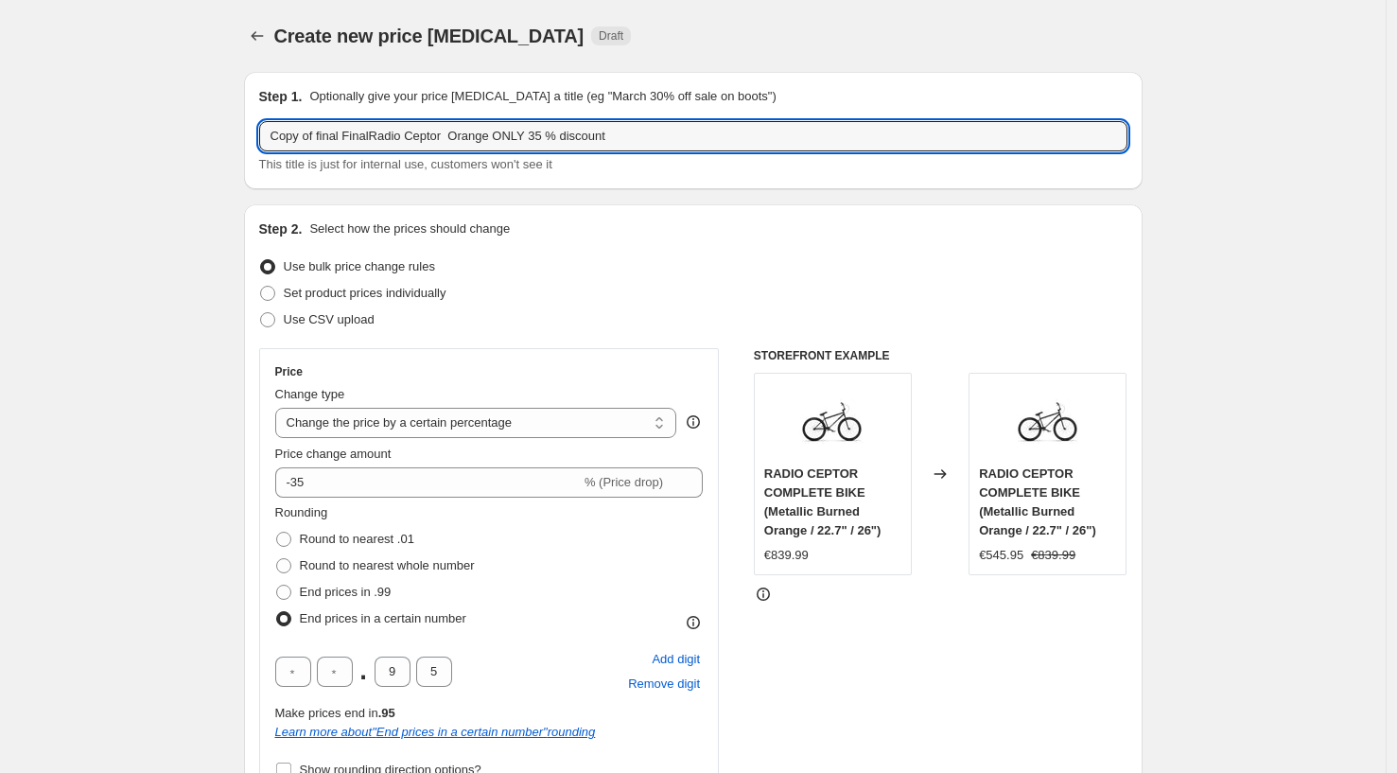
drag, startPoint x: 349, startPoint y: 133, endPoint x: 208, endPoint y: 131, distance: 141.0
drag, startPoint x: 343, startPoint y: 136, endPoint x: 242, endPoint y: 123, distance: 102.1
drag, startPoint x: 405, startPoint y: 139, endPoint x: 351, endPoint y: 129, distance: 54.9
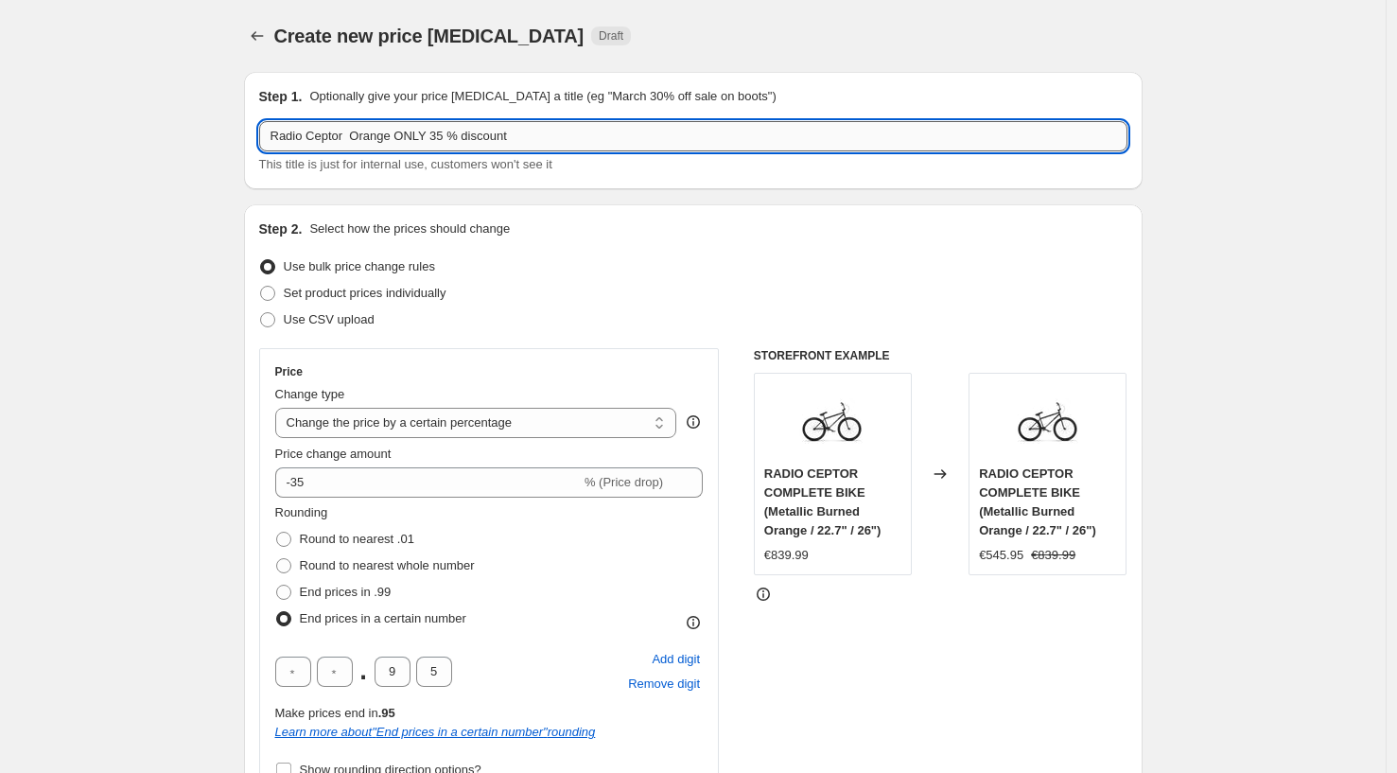
click at [351, 129] on input "Radio Ceptor Orange ONLY 35 % discount" at bounding box center [693, 136] width 868 height 30
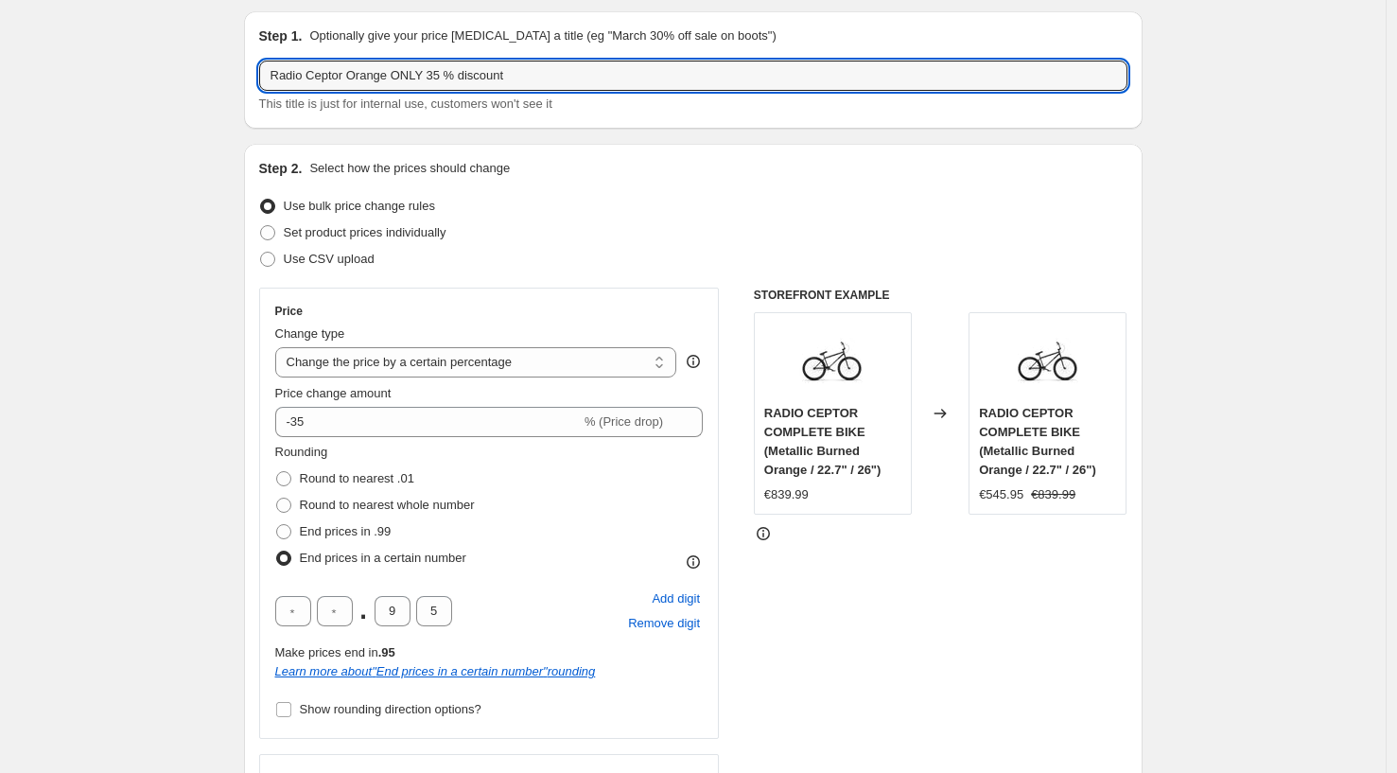
scroll to position [71, 0]
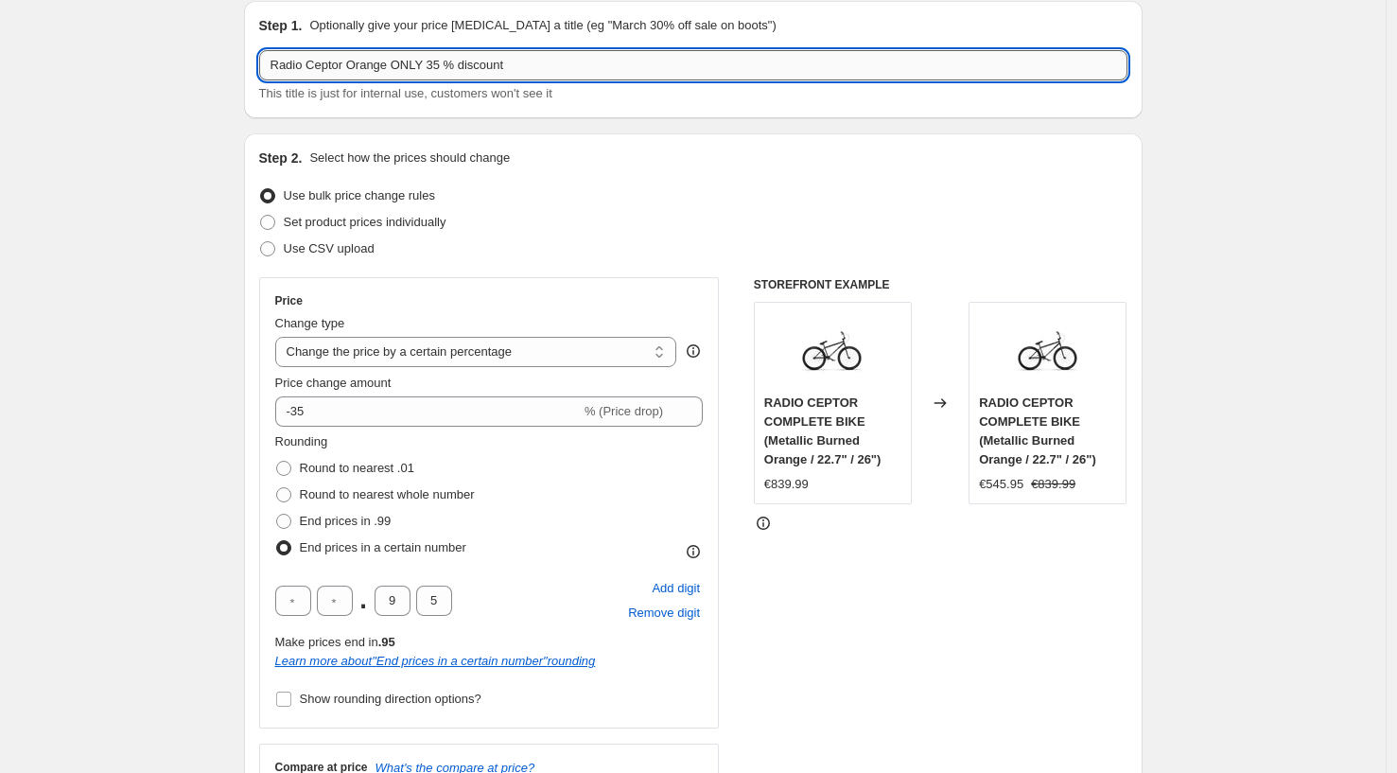
drag, startPoint x: 554, startPoint y: 65, endPoint x: 405, endPoint y: 59, distance: 149.6
click at [405, 60] on input "Radio Ceptor Orange ONLY 35 % discount" at bounding box center [693, 65] width 868 height 30
type input "Radio Ceptor Orange"
click at [543, 342] on select "Change the price to a certain amount Change the price by a certain amount Chang…" at bounding box center [476, 352] width 402 height 30
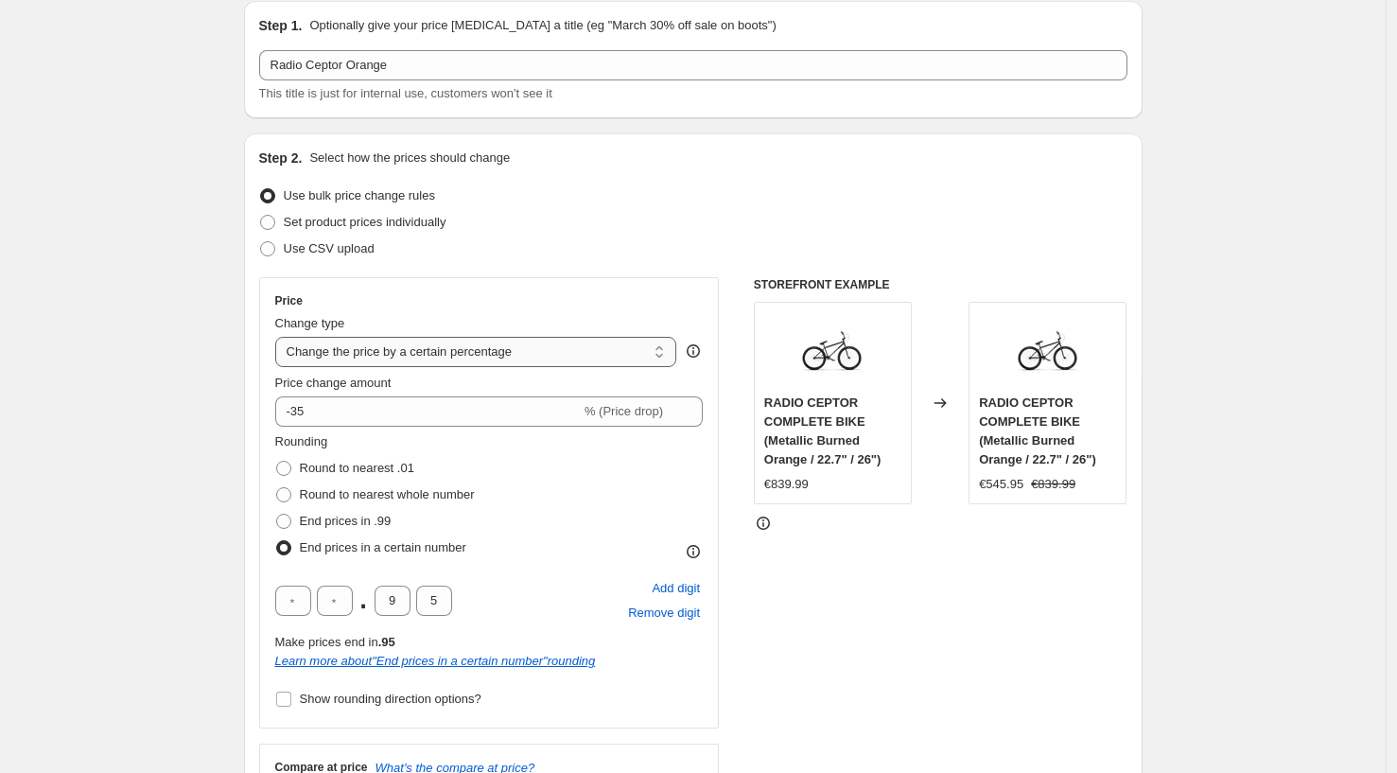
select select "to"
click at [280, 337] on select "Change the price to a certain amount Change the price by a certain amount Chang…" at bounding box center [476, 352] width 402 height 30
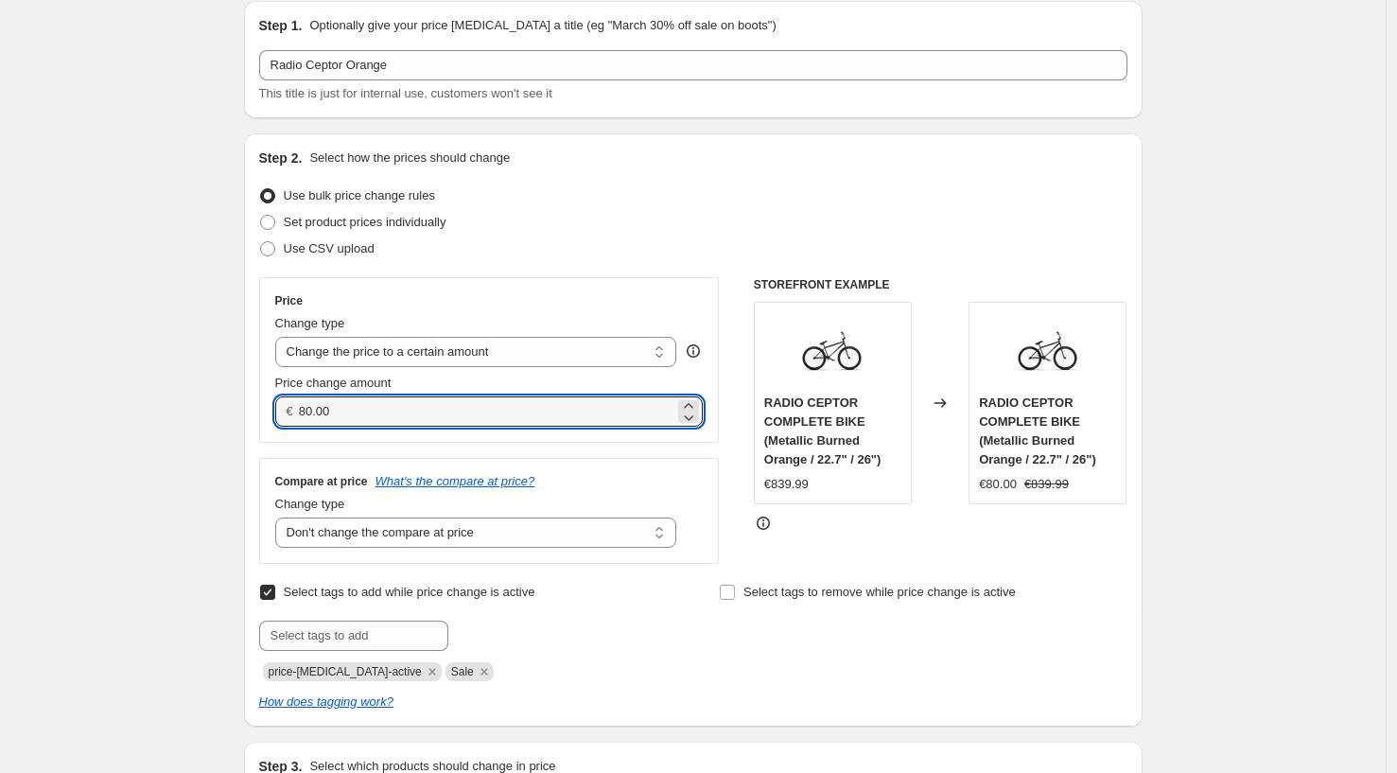
drag, startPoint x: 369, startPoint y: 406, endPoint x: 284, endPoint y: 391, distance: 86.5
click at [284, 391] on div "Price change amount € 80.00" at bounding box center [489, 400] width 429 height 53
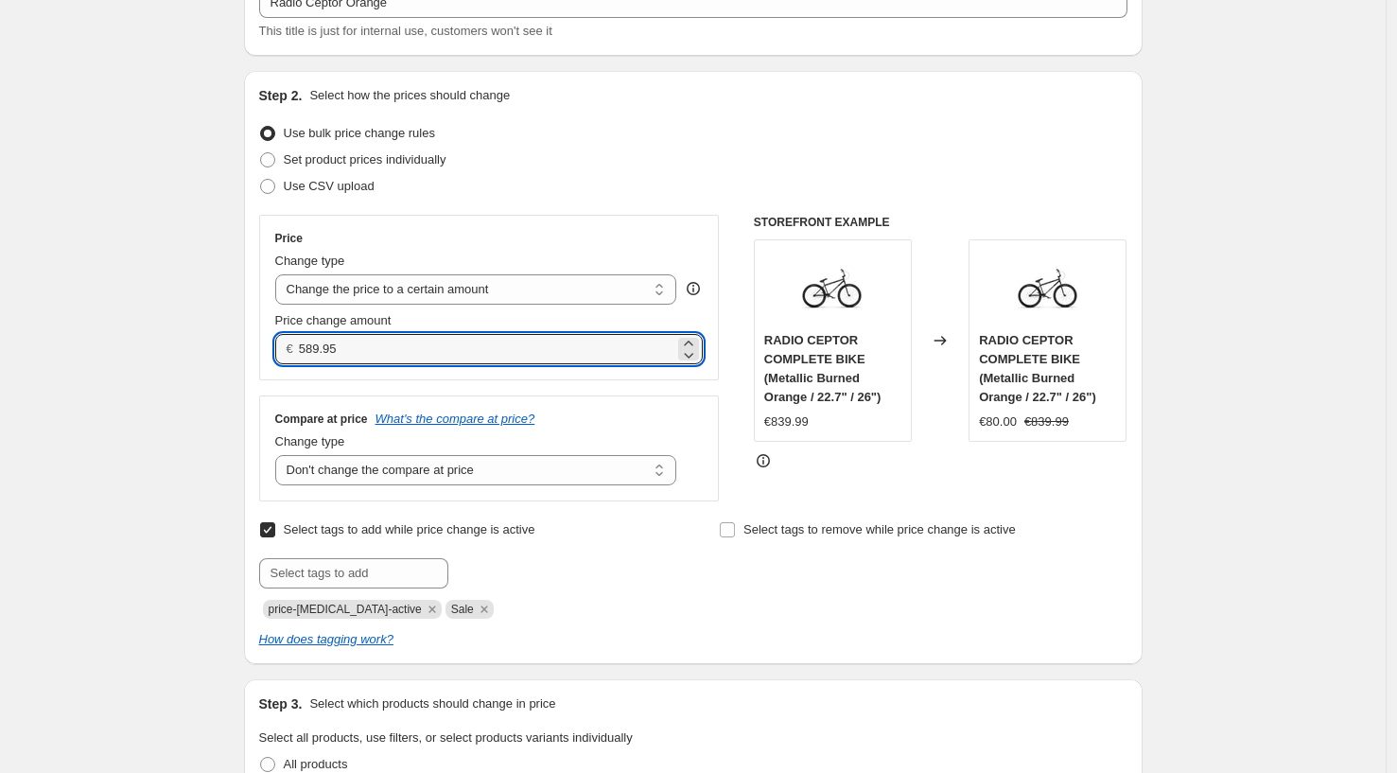
scroll to position [136, 0]
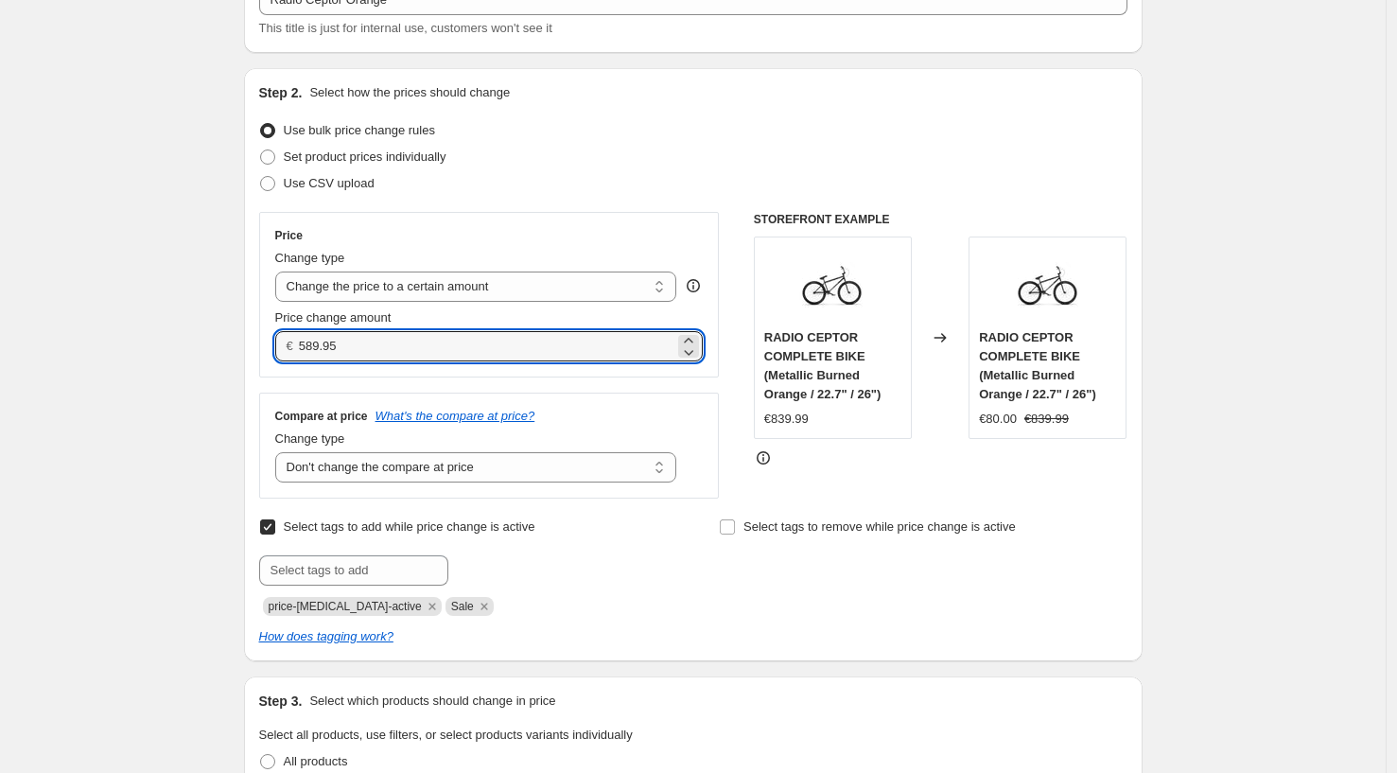
type input "589.95"
click at [353, 473] on select "Change the compare at price to the current price (sale) Change the compare at p…" at bounding box center [476, 467] width 402 height 30
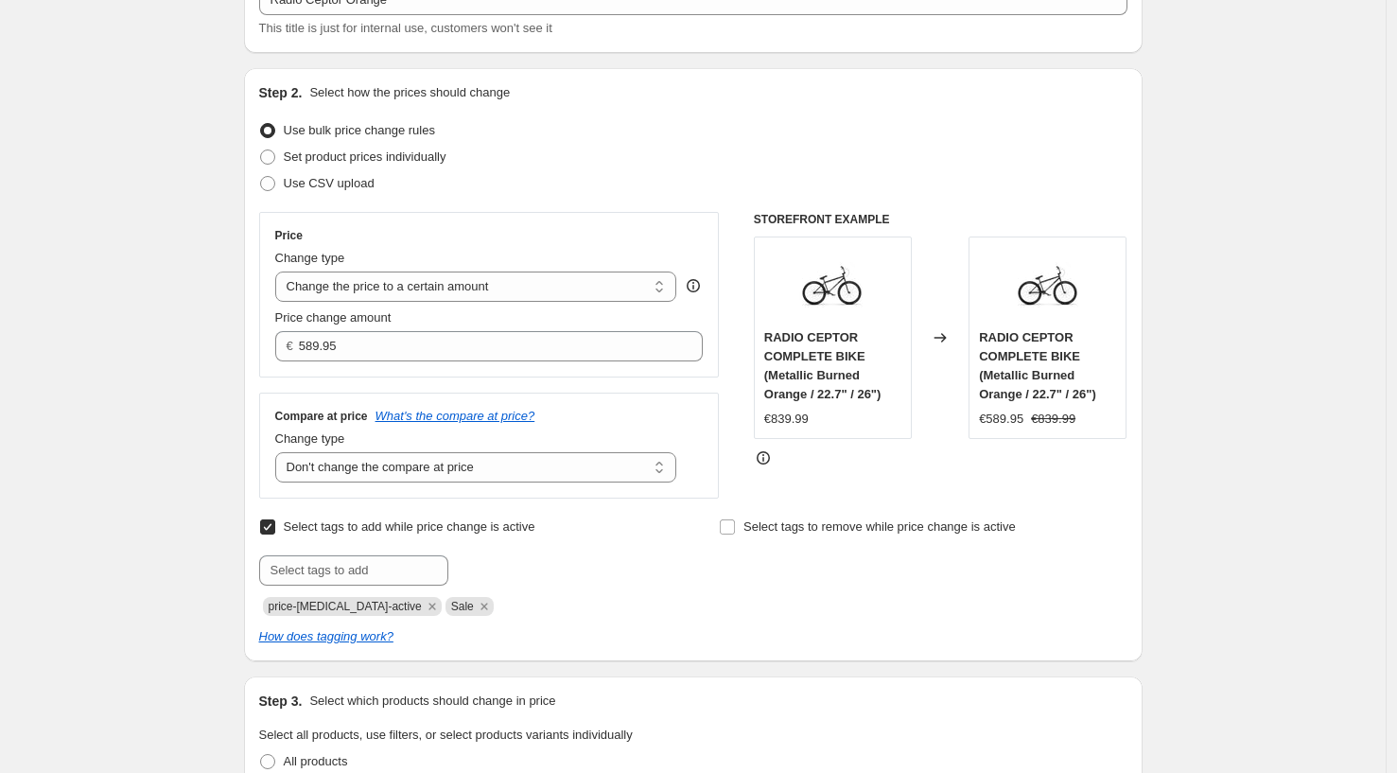
click at [280, 452] on select "Change the compare at price to the current price (sale) Change the compare at p…" at bounding box center [476, 467] width 402 height 30
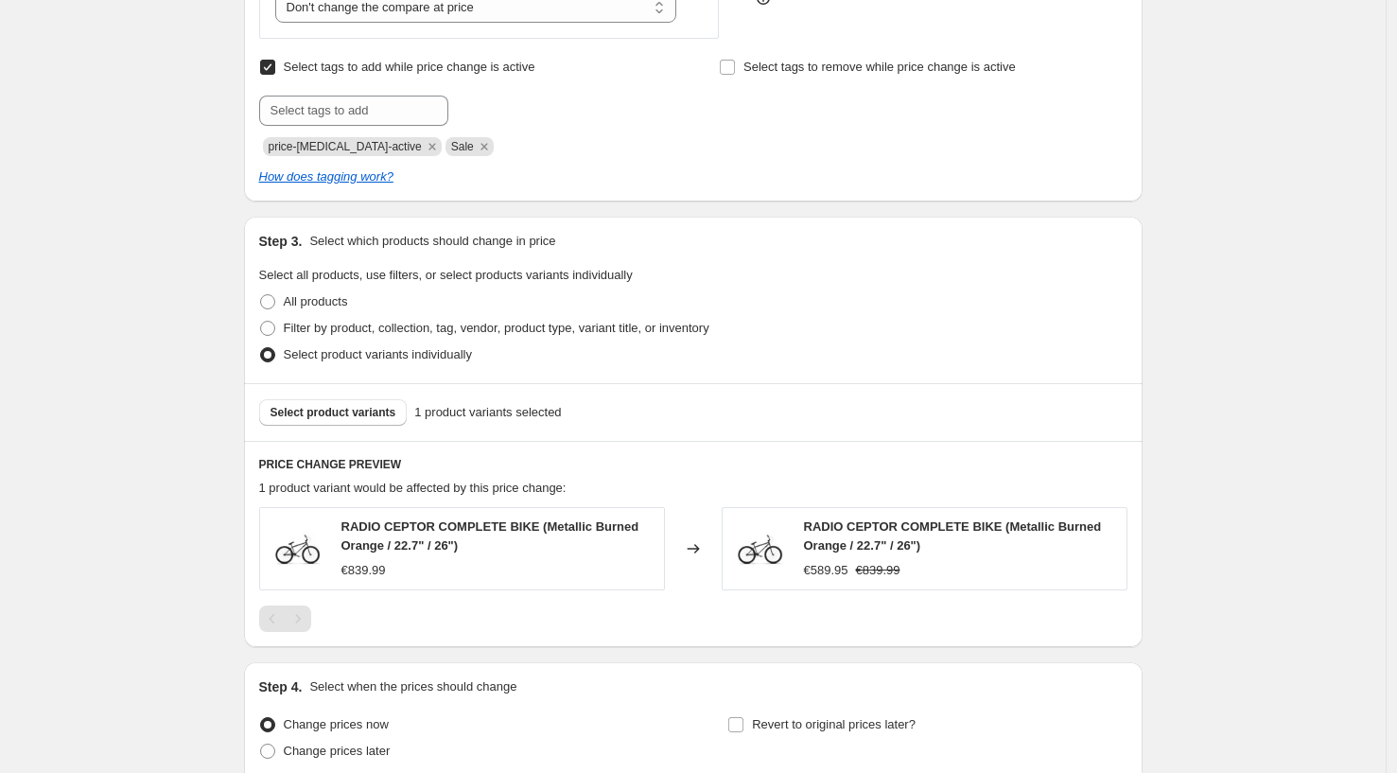
scroll to position [598, 0]
click at [307, 417] on span "Select product variants" at bounding box center [334, 410] width 126 height 15
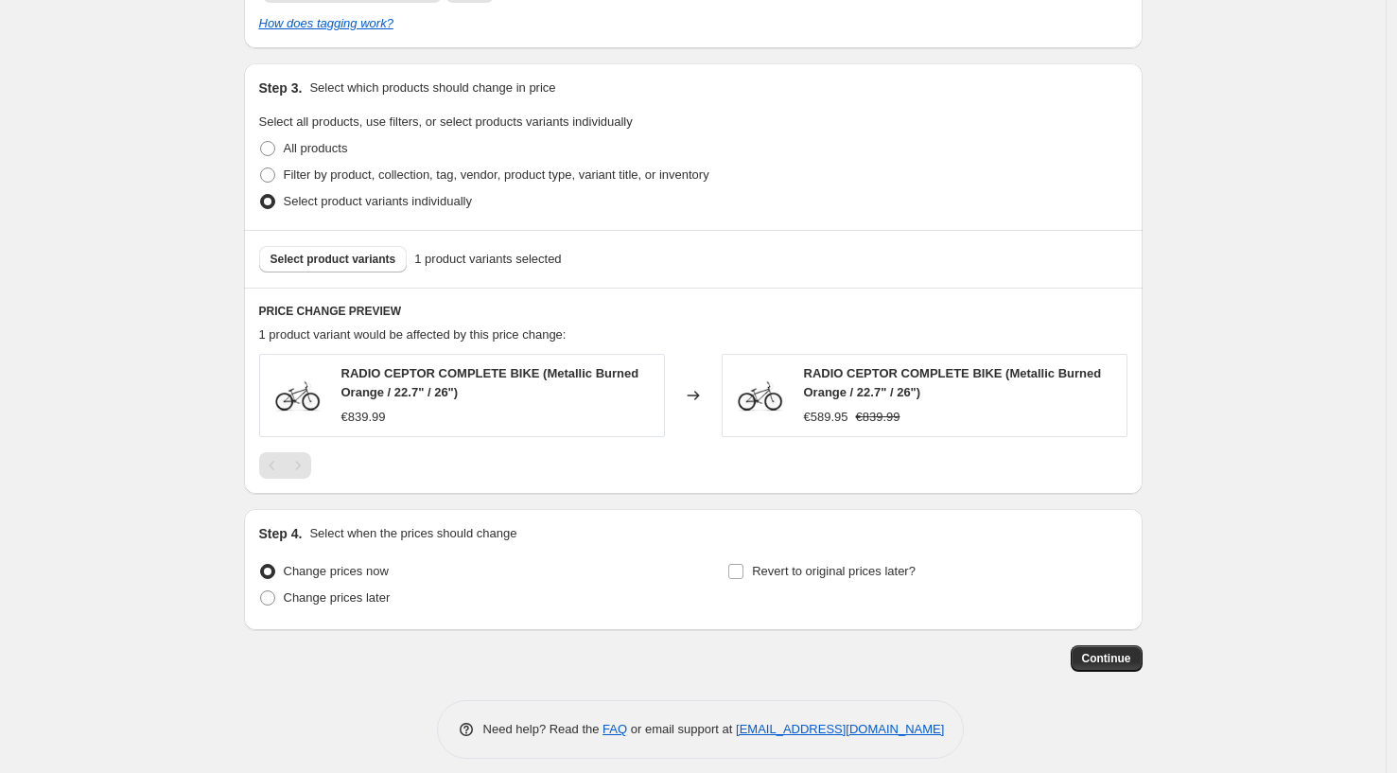
scroll to position [763, 0]
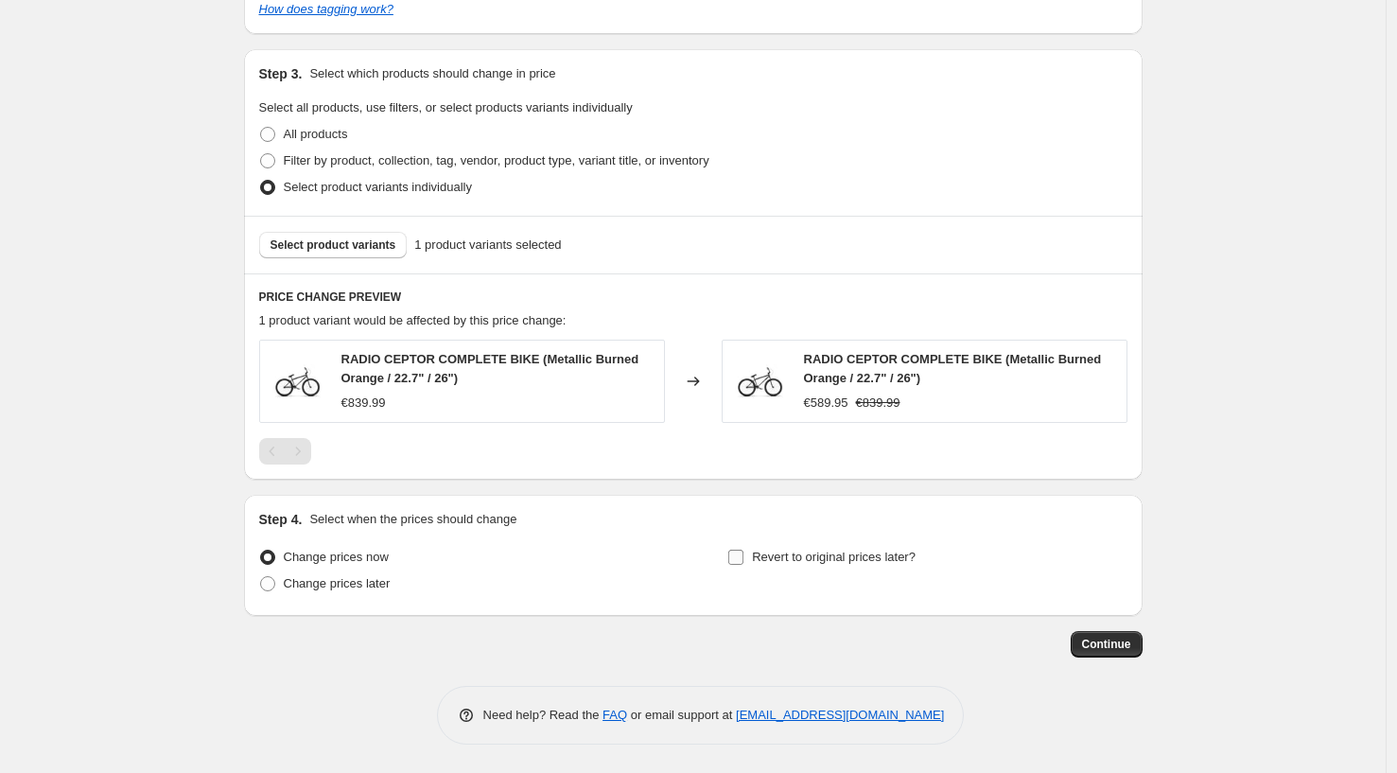
click at [744, 556] on input "Revert to original prices later?" at bounding box center [735, 557] width 15 height 15
checkbox input "true"
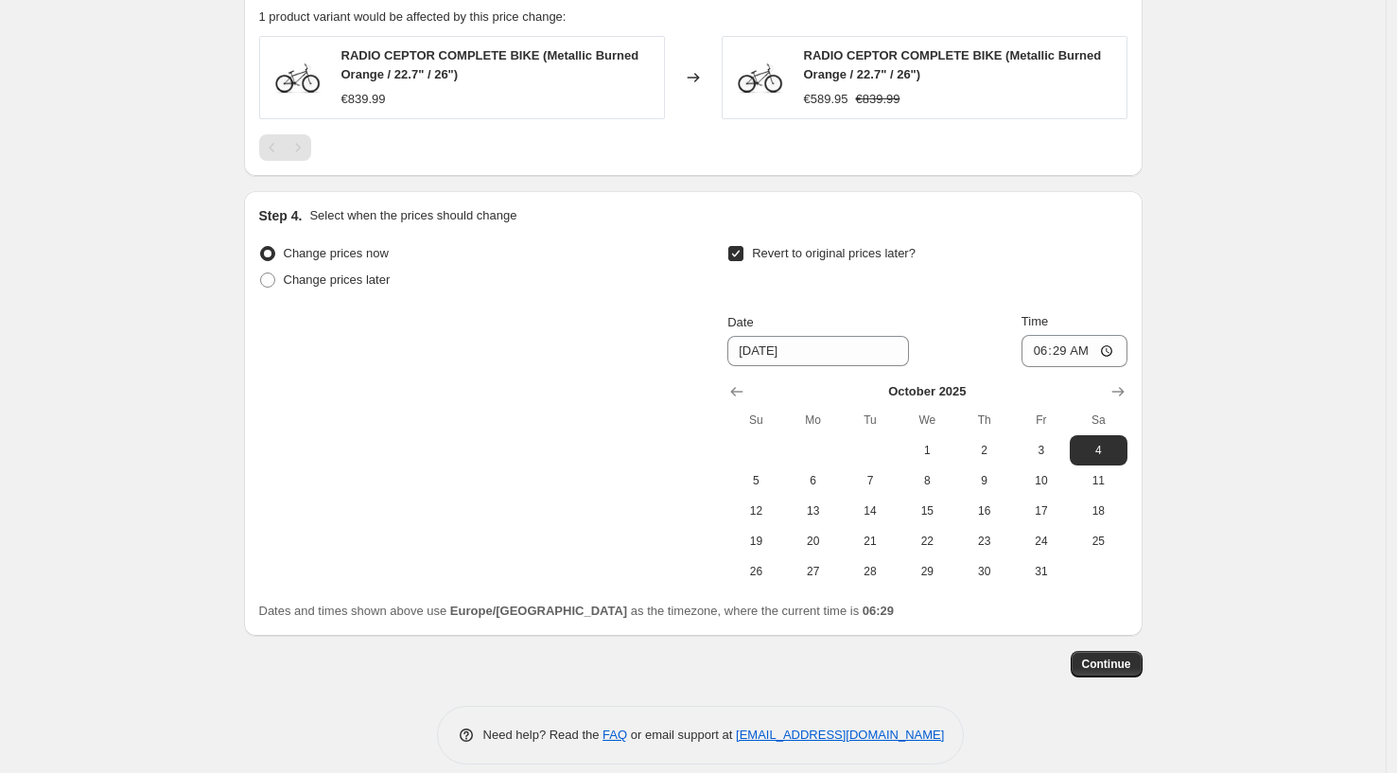
scroll to position [1087, 0]
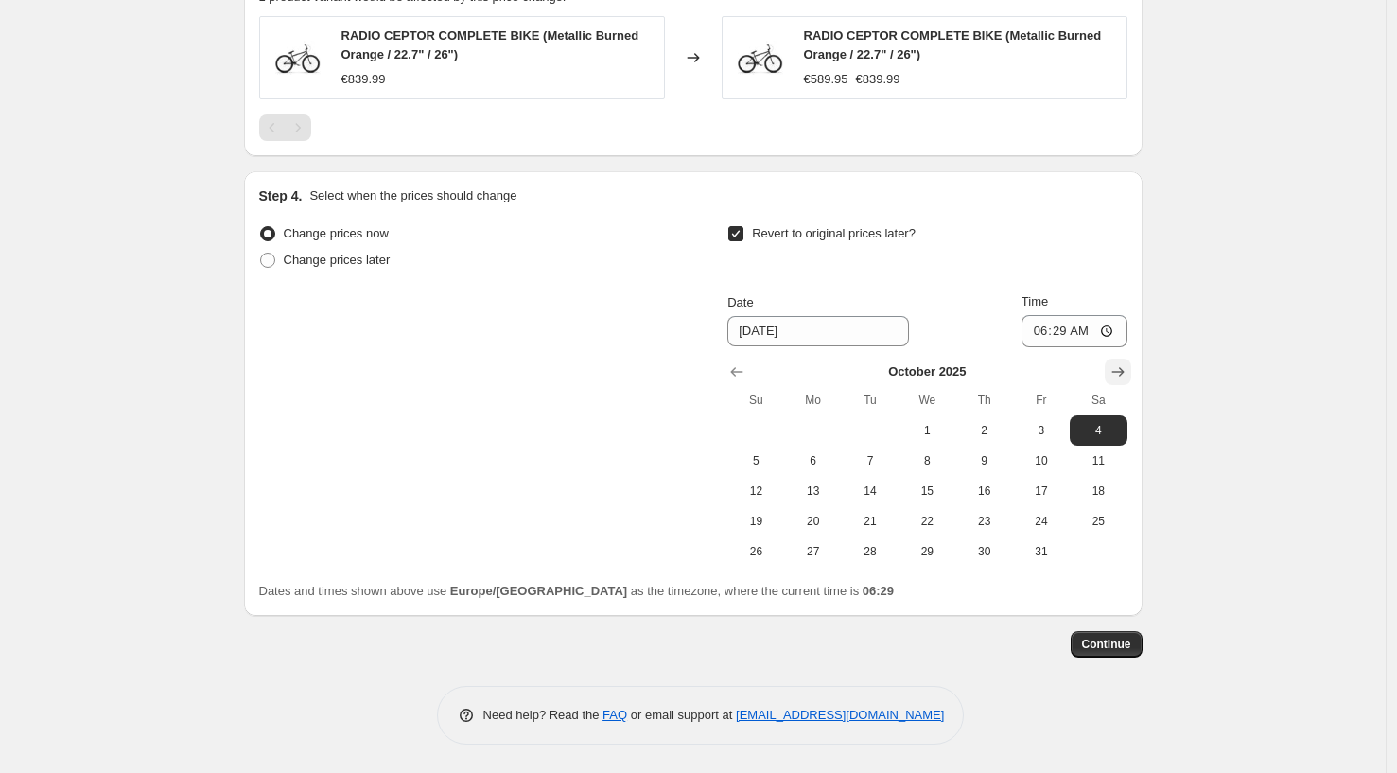
click at [1115, 370] on icon "Show next month, November 2025" at bounding box center [1118, 371] width 19 height 19
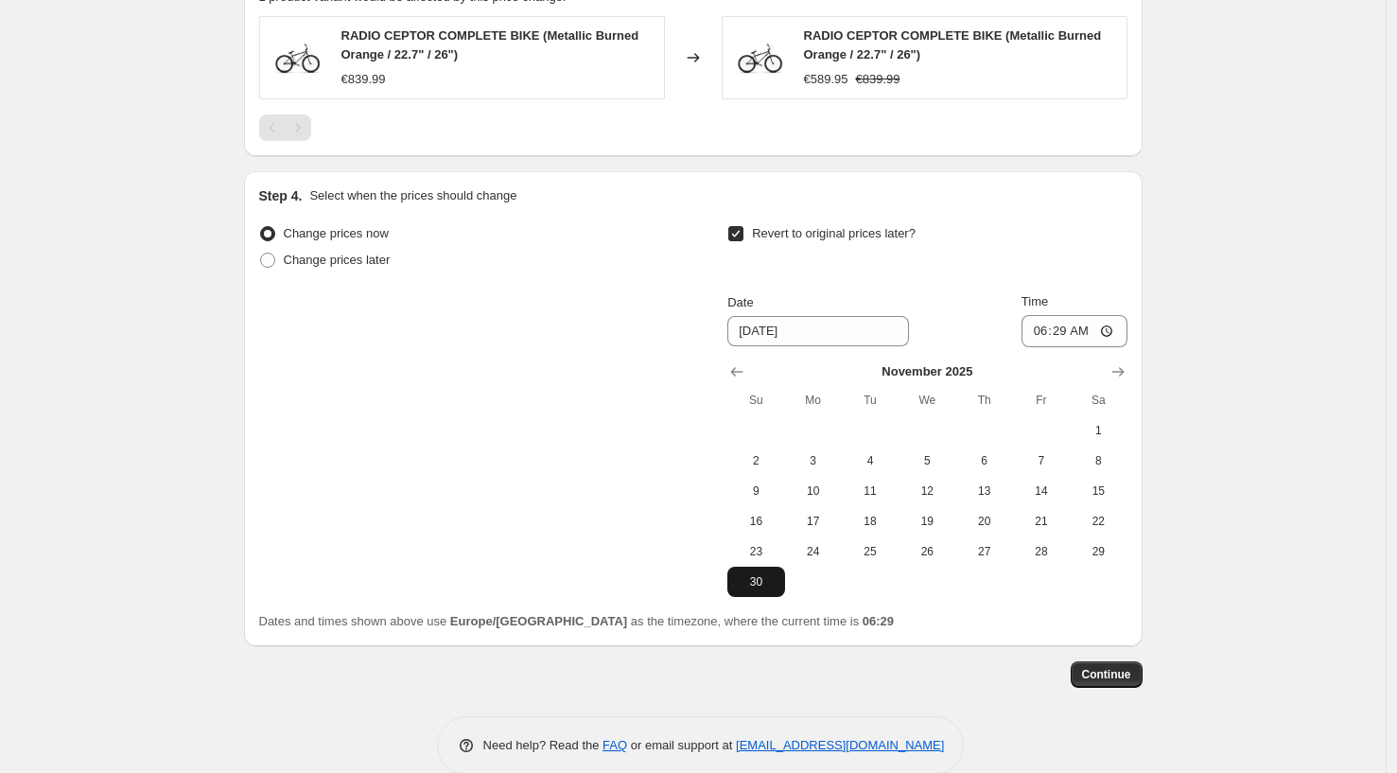
click at [761, 575] on span "30" at bounding box center [756, 581] width 42 height 15
type input "[DATE]"
click at [1117, 674] on span "Continue" at bounding box center [1106, 674] width 49 height 15
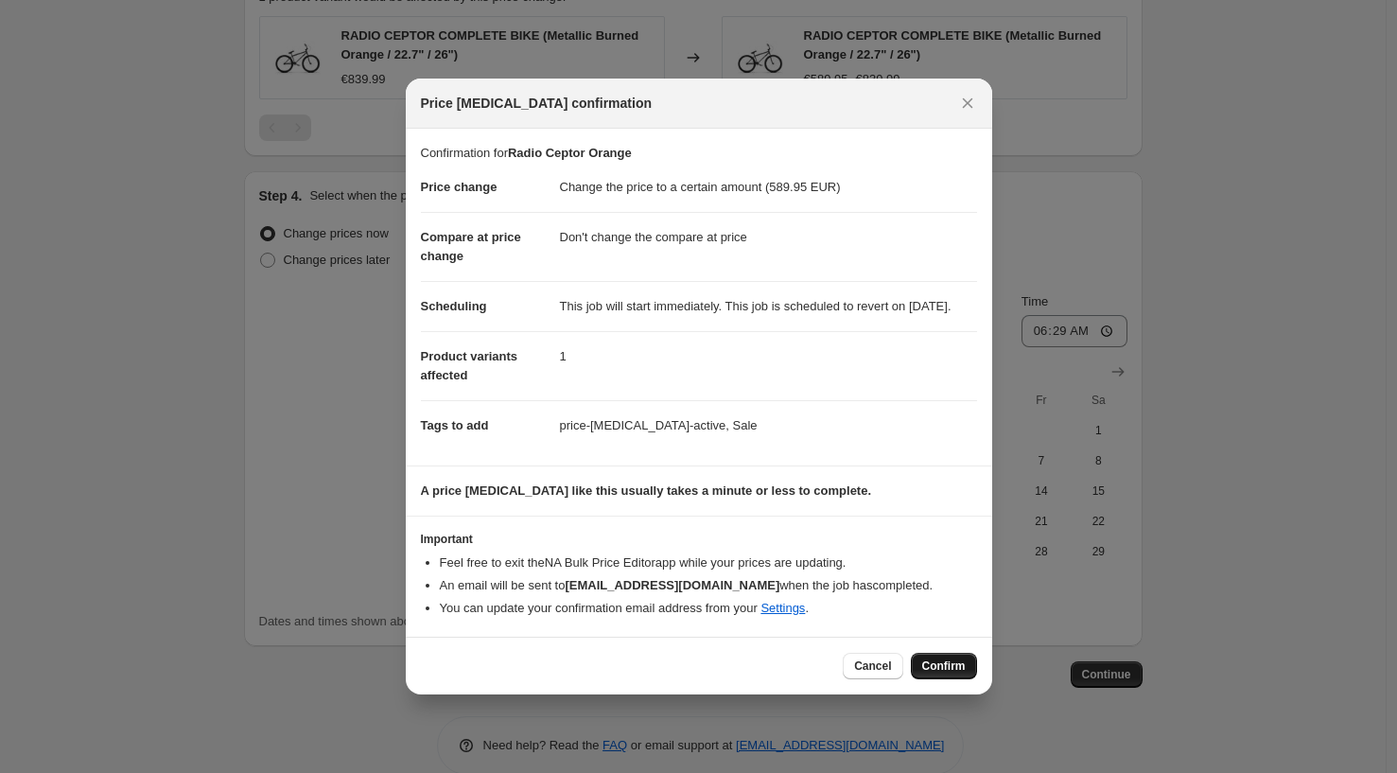
click at [937, 668] on button "Confirm" at bounding box center [944, 666] width 66 height 26
type input "Radio Ceptor Orange"
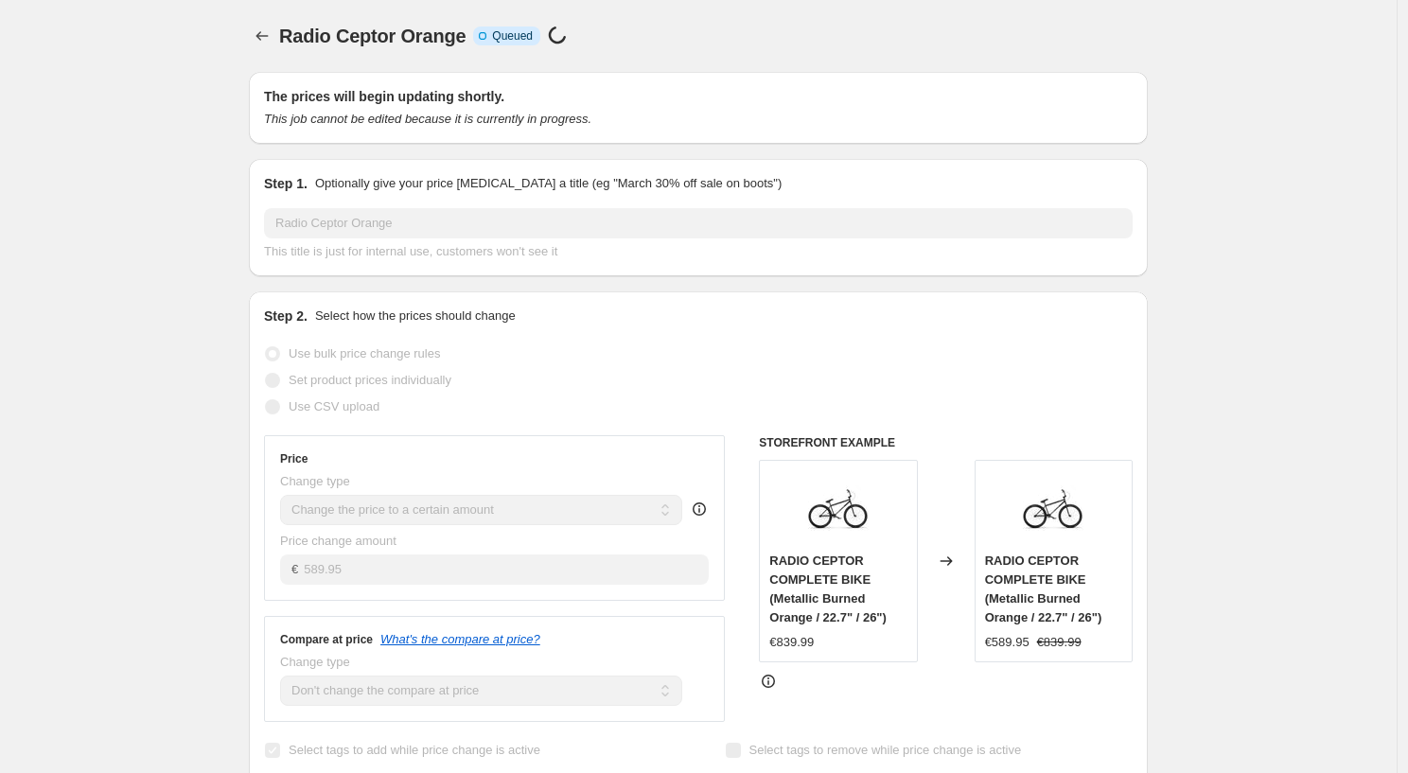
select select "no_change"
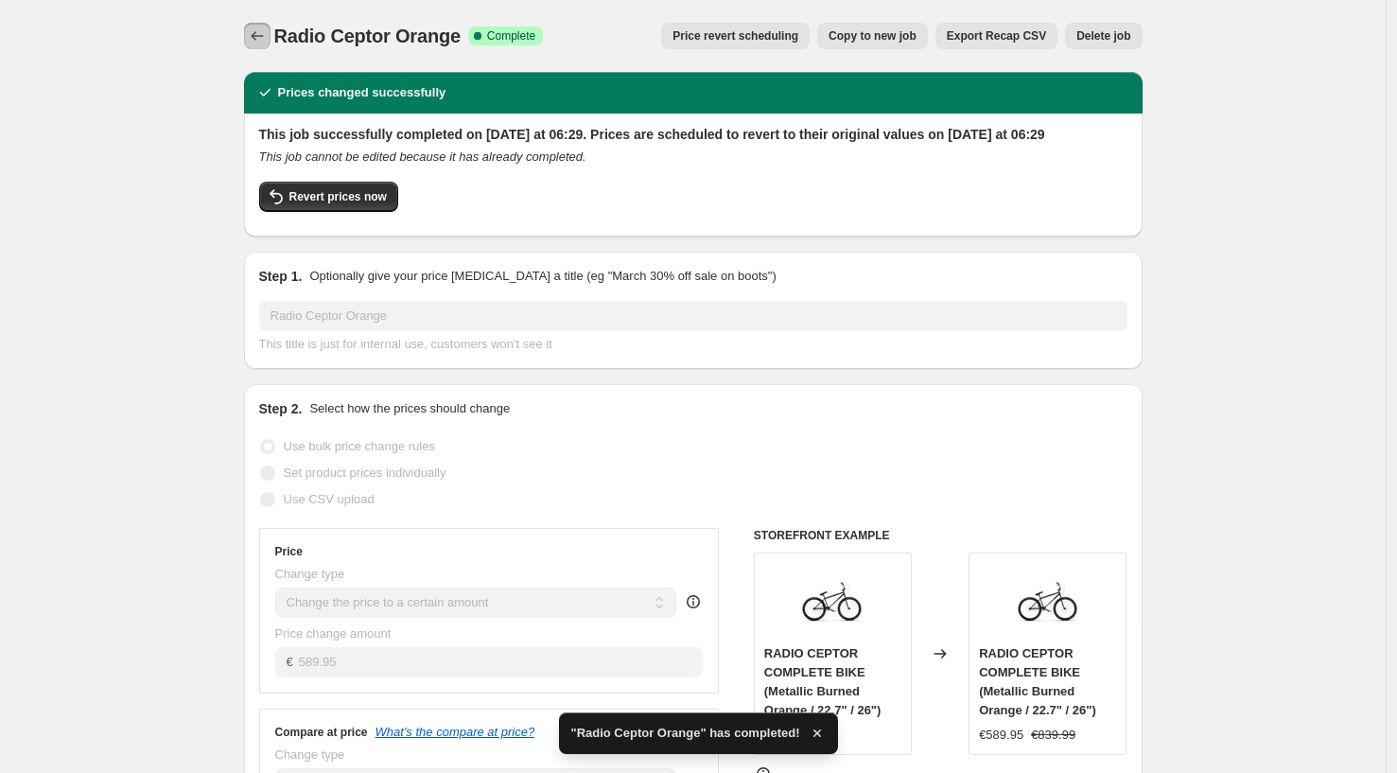
click at [258, 39] on icon "Price change jobs" at bounding box center [257, 35] width 19 height 19
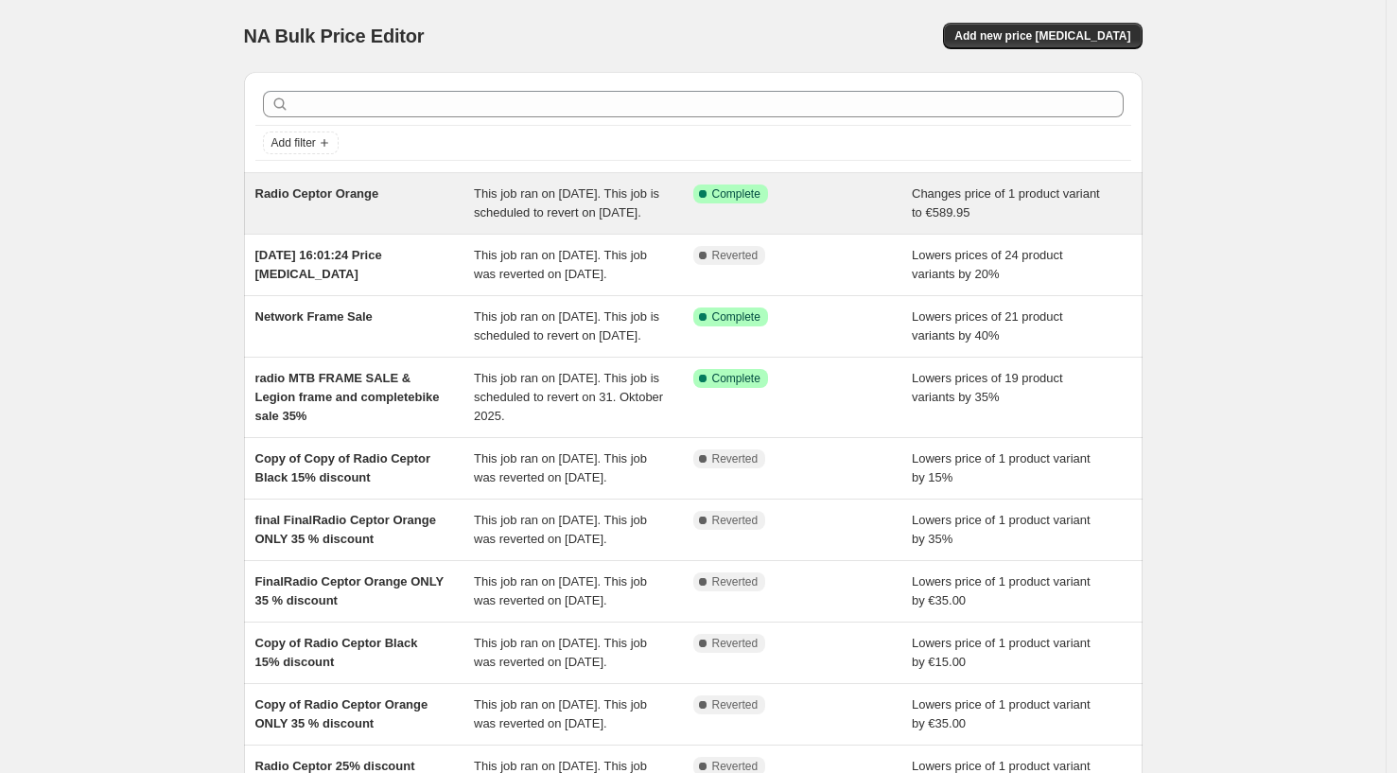
click at [310, 234] on div "Radio Ceptor Orange This job ran on [DATE]. This job is scheduled to revert on …" at bounding box center [693, 203] width 899 height 61
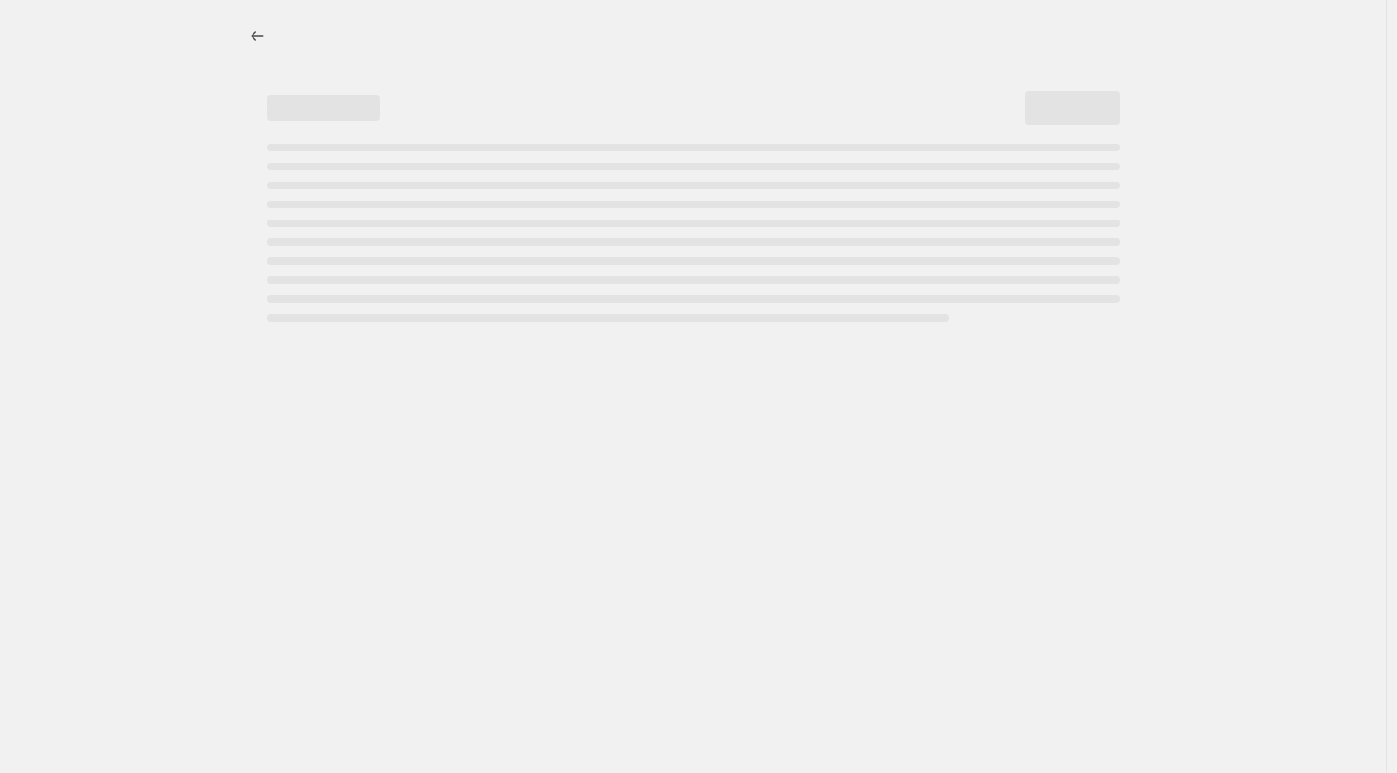
select select "no_change"
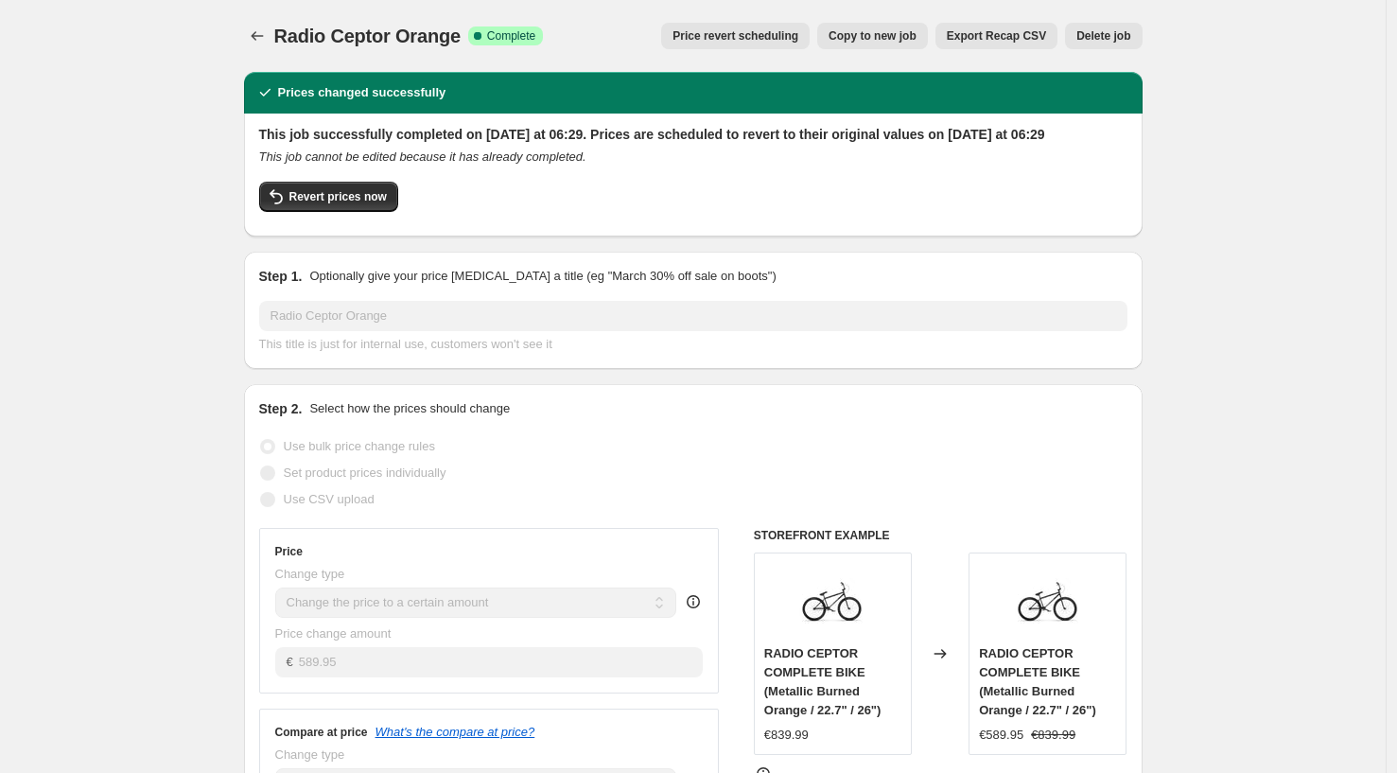
click at [844, 43] on span "Copy to new job" at bounding box center [873, 35] width 88 height 15
select select "no_change"
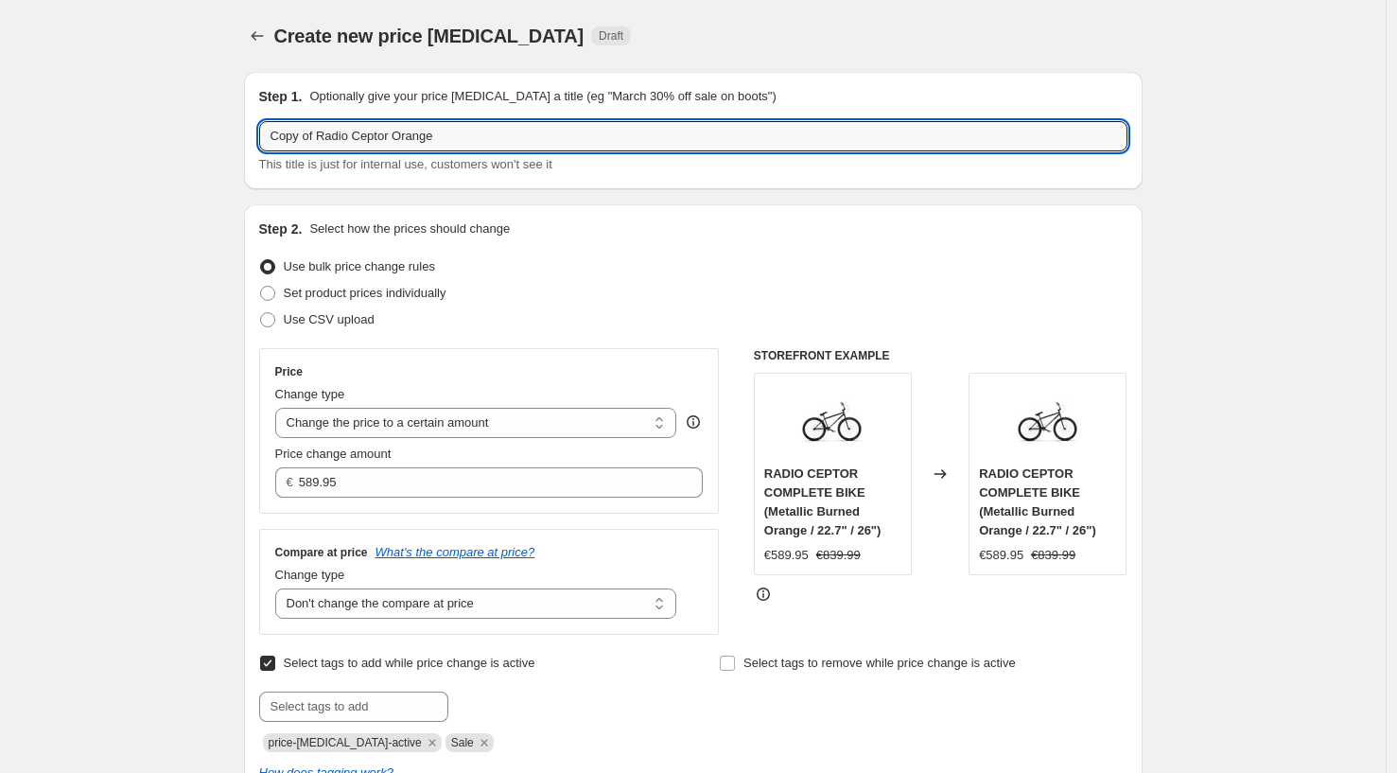
drag, startPoint x: 321, startPoint y: 137, endPoint x: 182, endPoint y: 132, distance: 139.1
click at [193, 132] on div "Create new price [MEDICAL_DATA]. This page is ready Create new price [MEDICAL_D…" at bounding box center [693, 768] width 1386 height 1536
drag, startPoint x: 405, startPoint y: 139, endPoint x: 357, endPoint y: 139, distance: 48.2
click at [357, 139] on input "Radio Ceptor Orange" at bounding box center [693, 136] width 868 height 30
type input "Radio Ceptor Black"
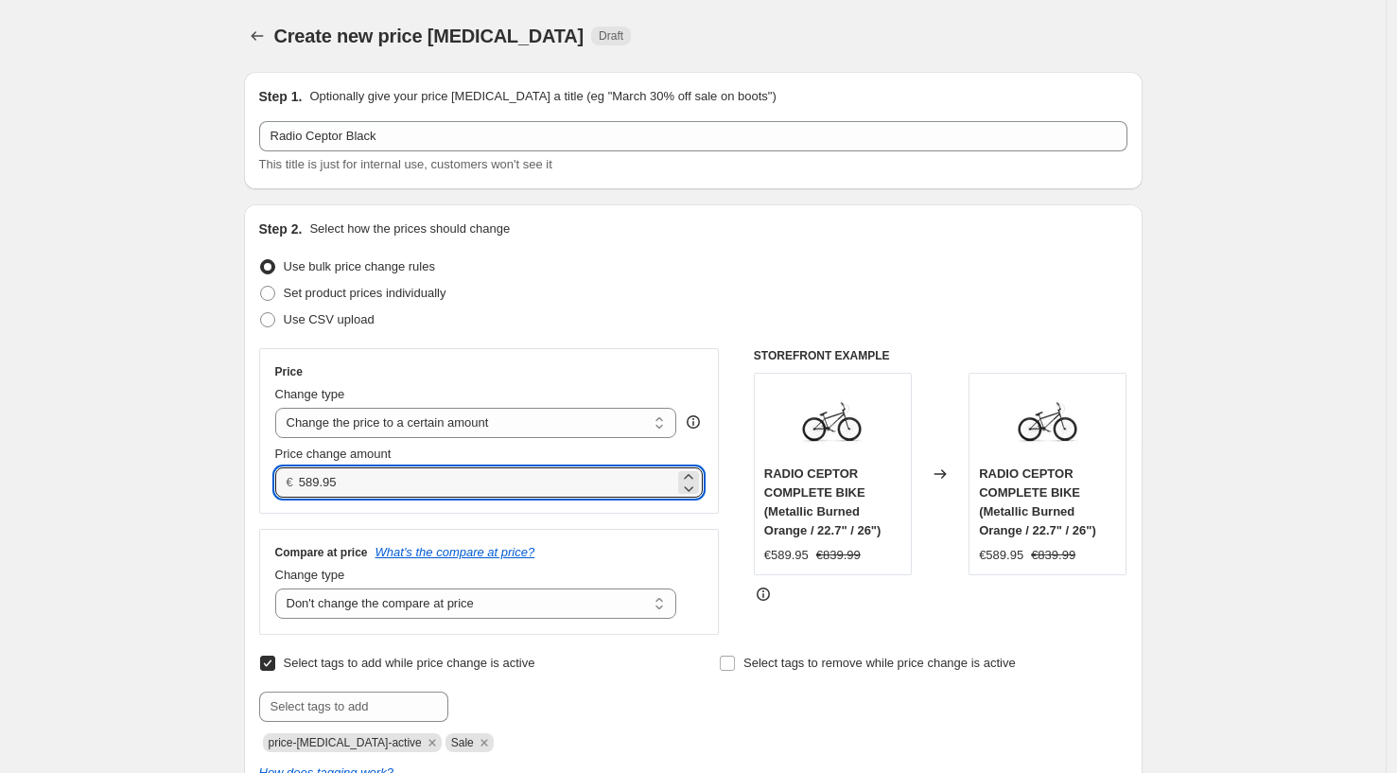
drag, startPoint x: 432, startPoint y: 481, endPoint x: 303, endPoint y: 484, distance: 129.7
click at [303, 484] on div "€ 589.95" at bounding box center [489, 482] width 429 height 30
click at [311, 483] on input "589.95" at bounding box center [487, 482] width 376 height 30
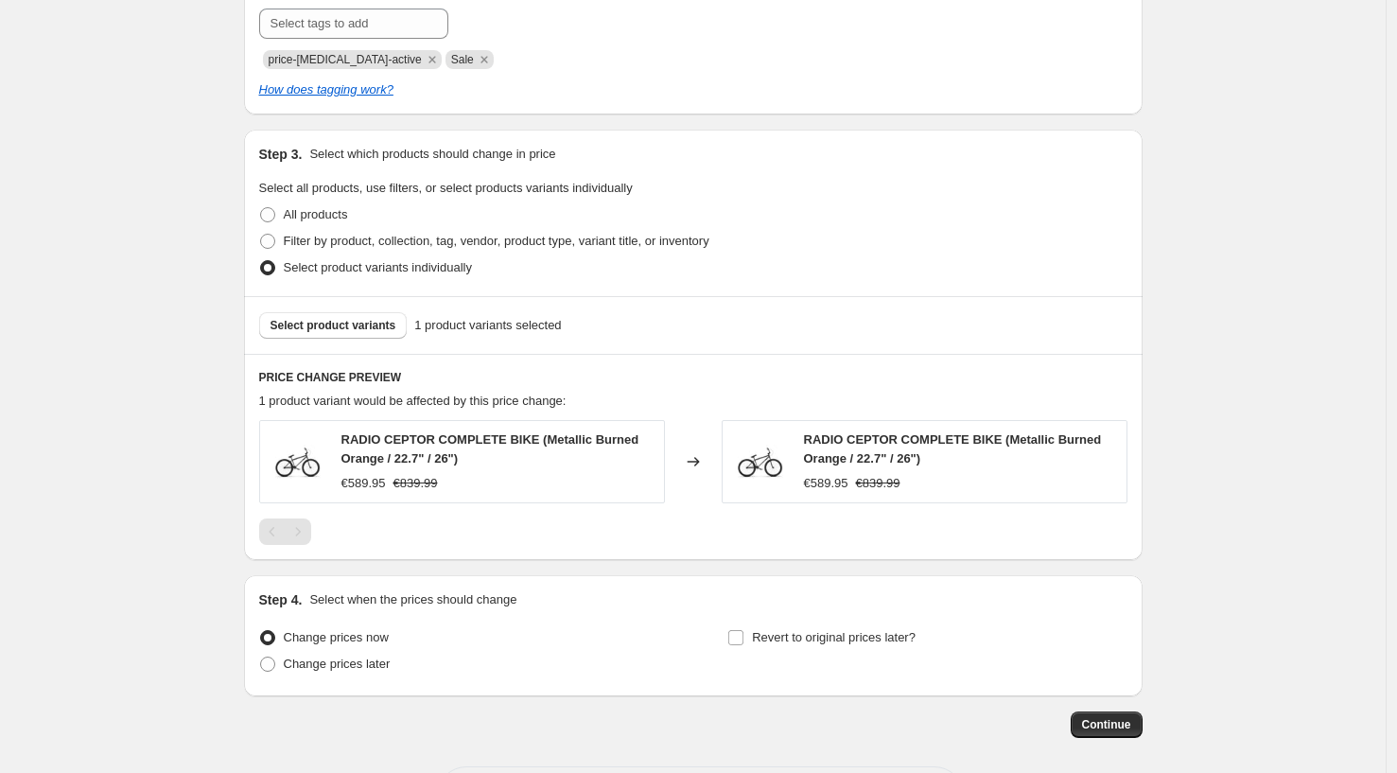
scroll to position [763, 0]
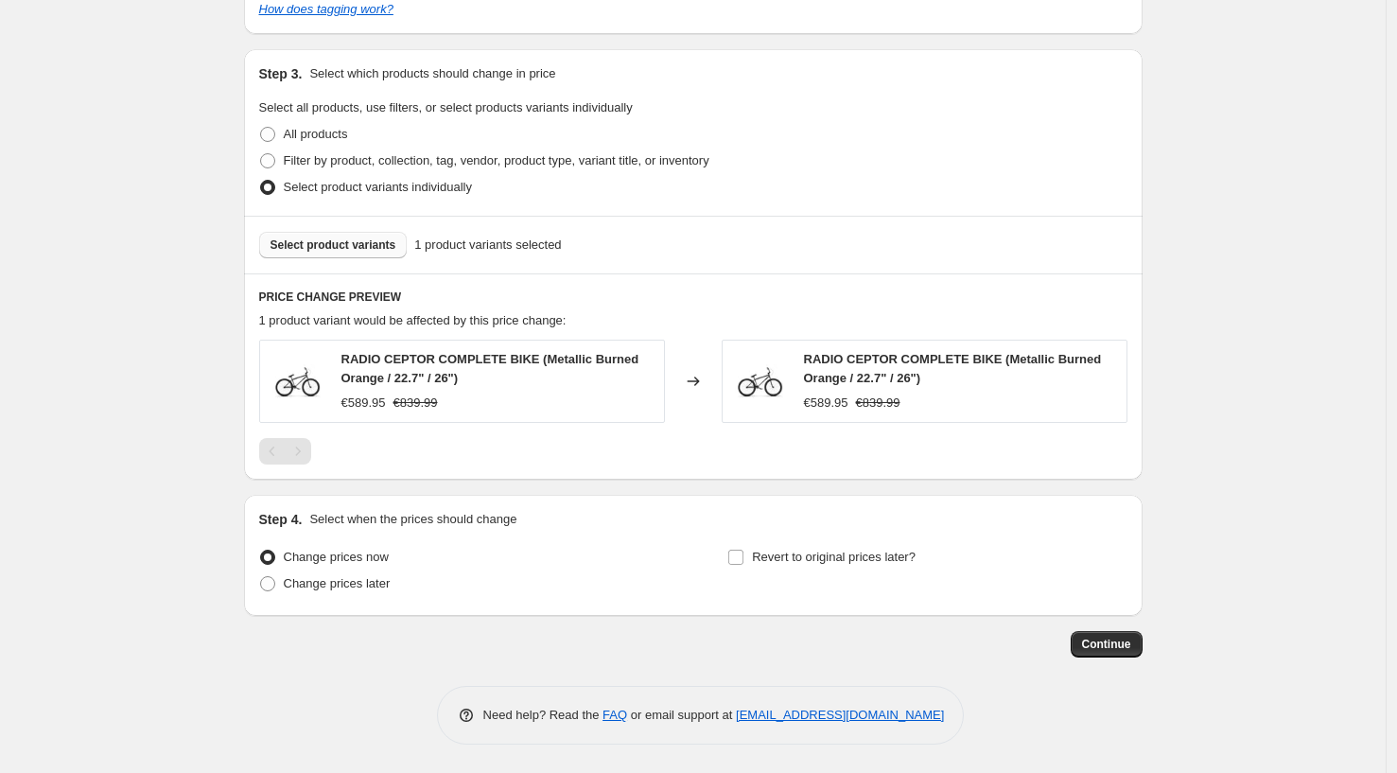
type input "689.95"
click at [300, 242] on span "Select product variants" at bounding box center [334, 244] width 126 height 15
click at [743, 559] on input "Revert to original prices later?" at bounding box center [735, 557] width 15 height 15
checkbox input "true"
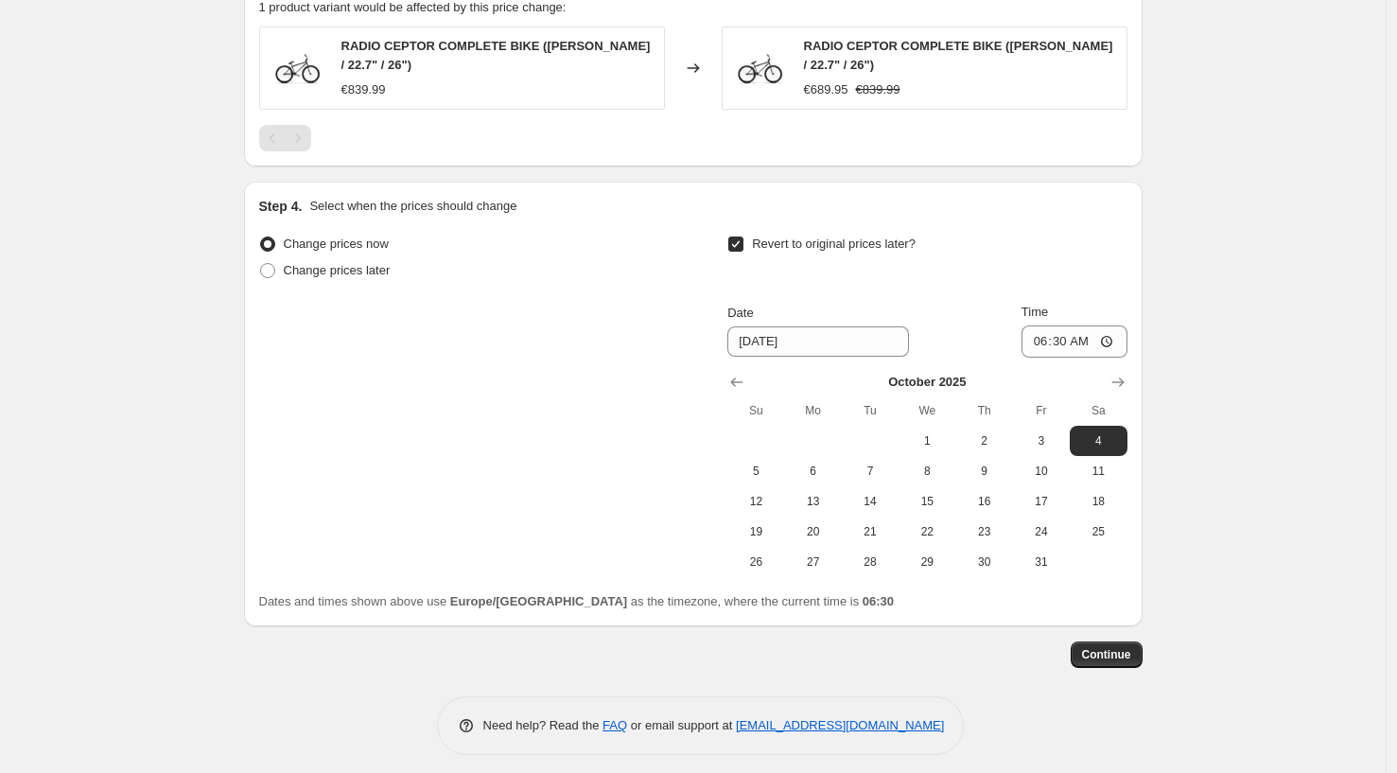
scroll to position [1087, 0]
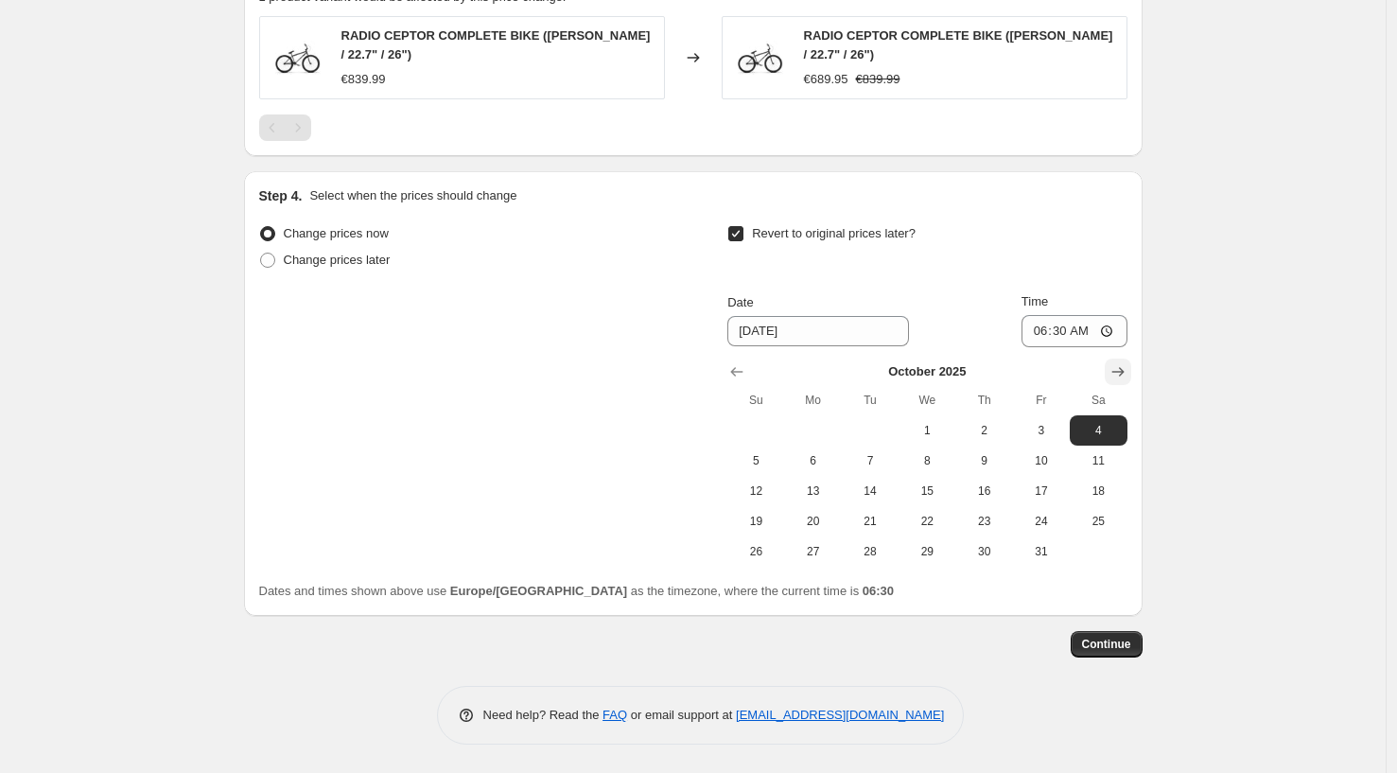
click at [1116, 372] on icon "Show next month, November 2025" at bounding box center [1118, 371] width 19 height 19
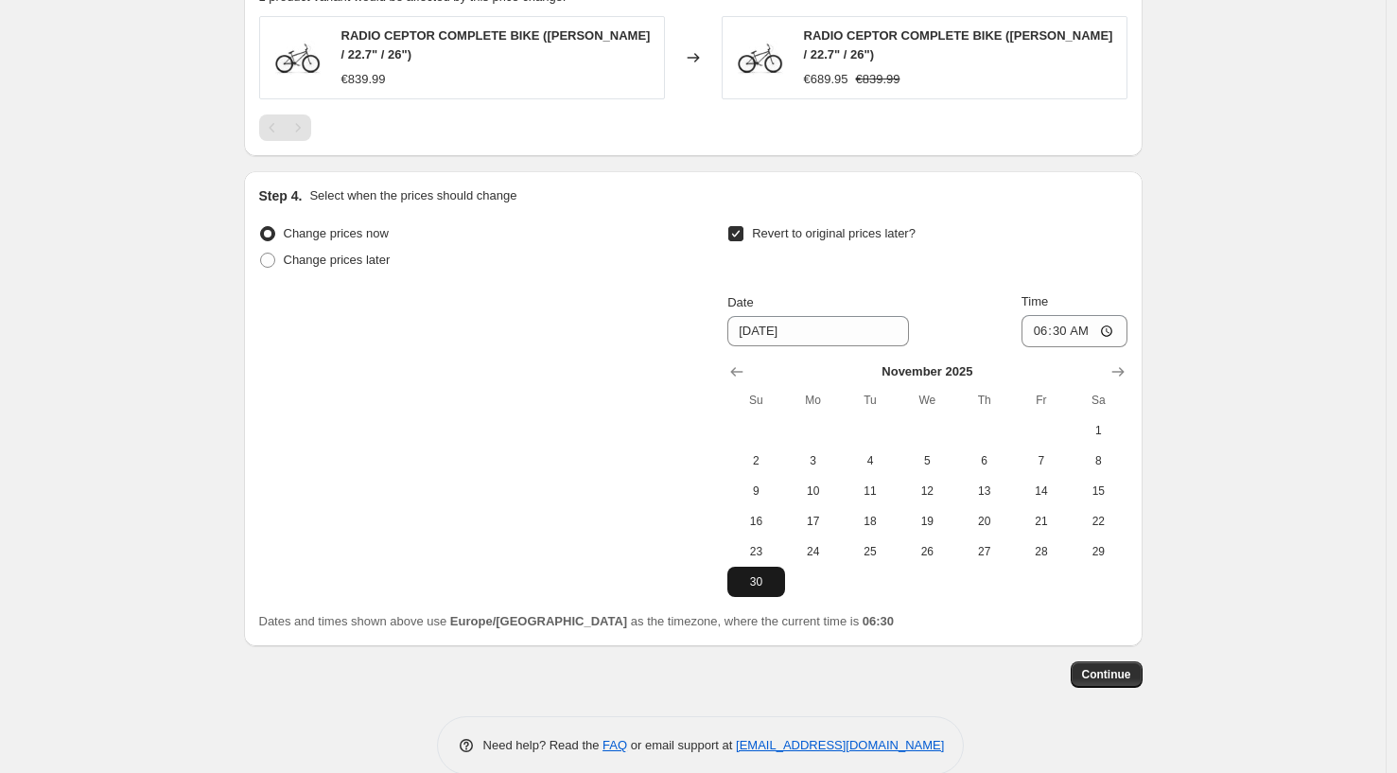
click at [766, 577] on span "30" at bounding box center [756, 581] width 42 height 15
type input "[DATE]"
click at [1122, 676] on span "Continue" at bounding box center [1106, 674] width 49 height 15
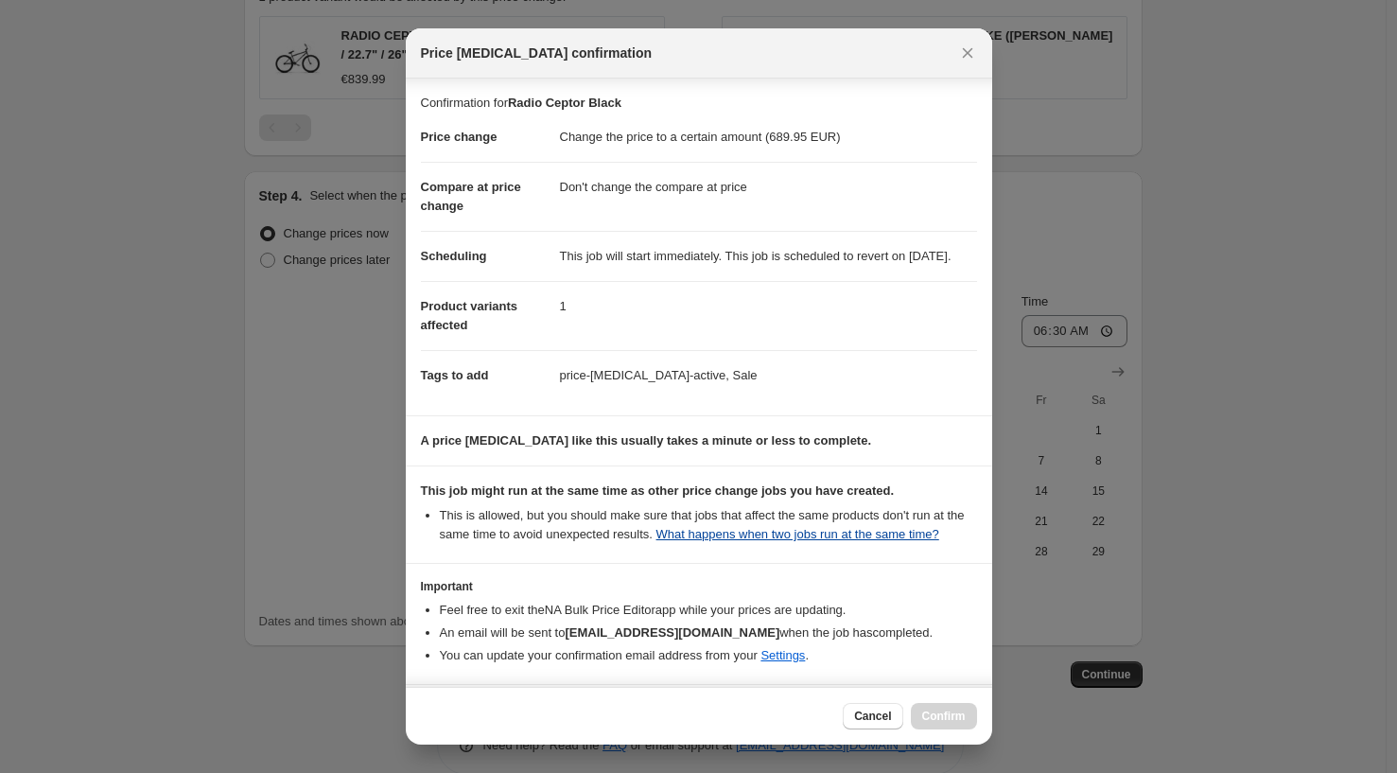
scroll to position [112, 0]
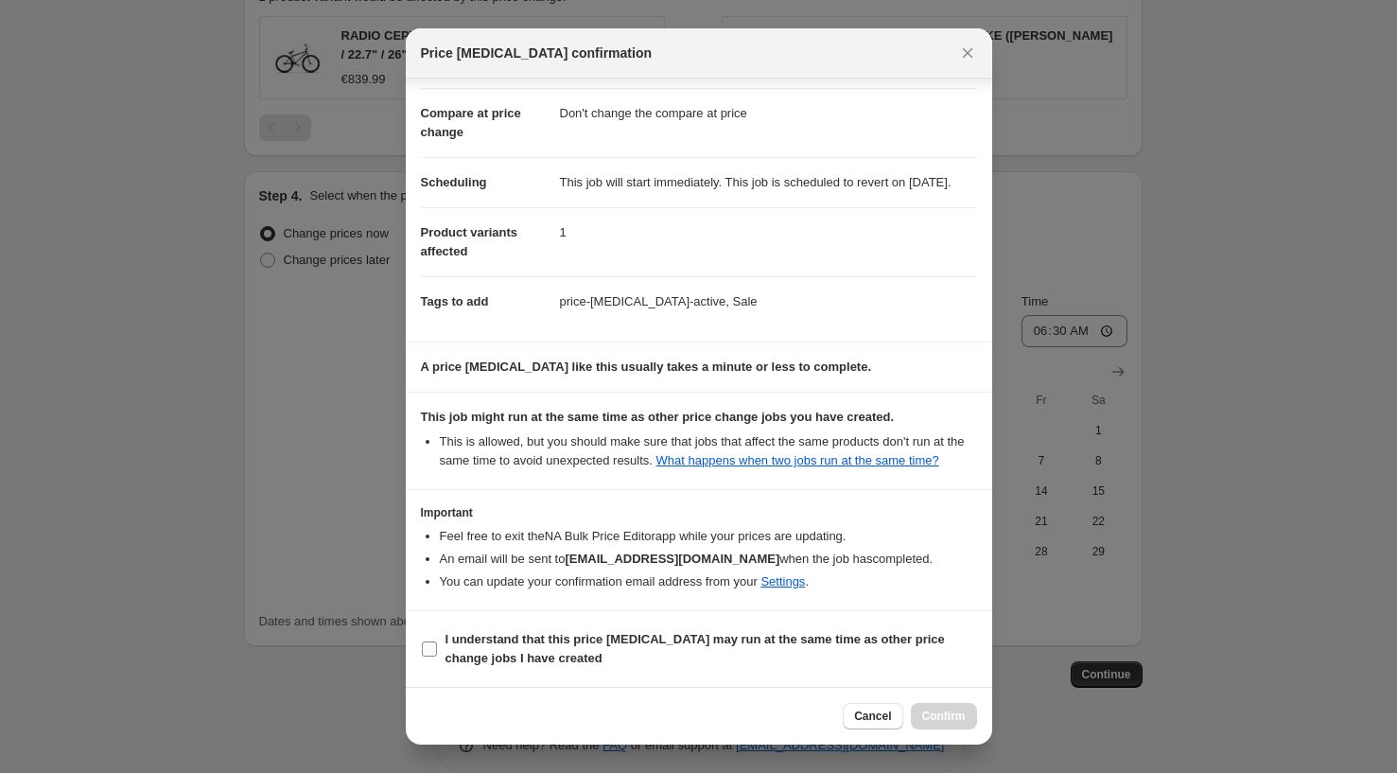
click at [427, 650] on input "I understand that this price [MEDICAL_DATA] may run at the same time as other p…" at bounding box center [429, 648] width 15 height 15
checkbox input "true"
click at [939, 710] on span "Confirm" at bounding box center [944, 716] width 44 height 15
type input "Radio Ceptor Black"
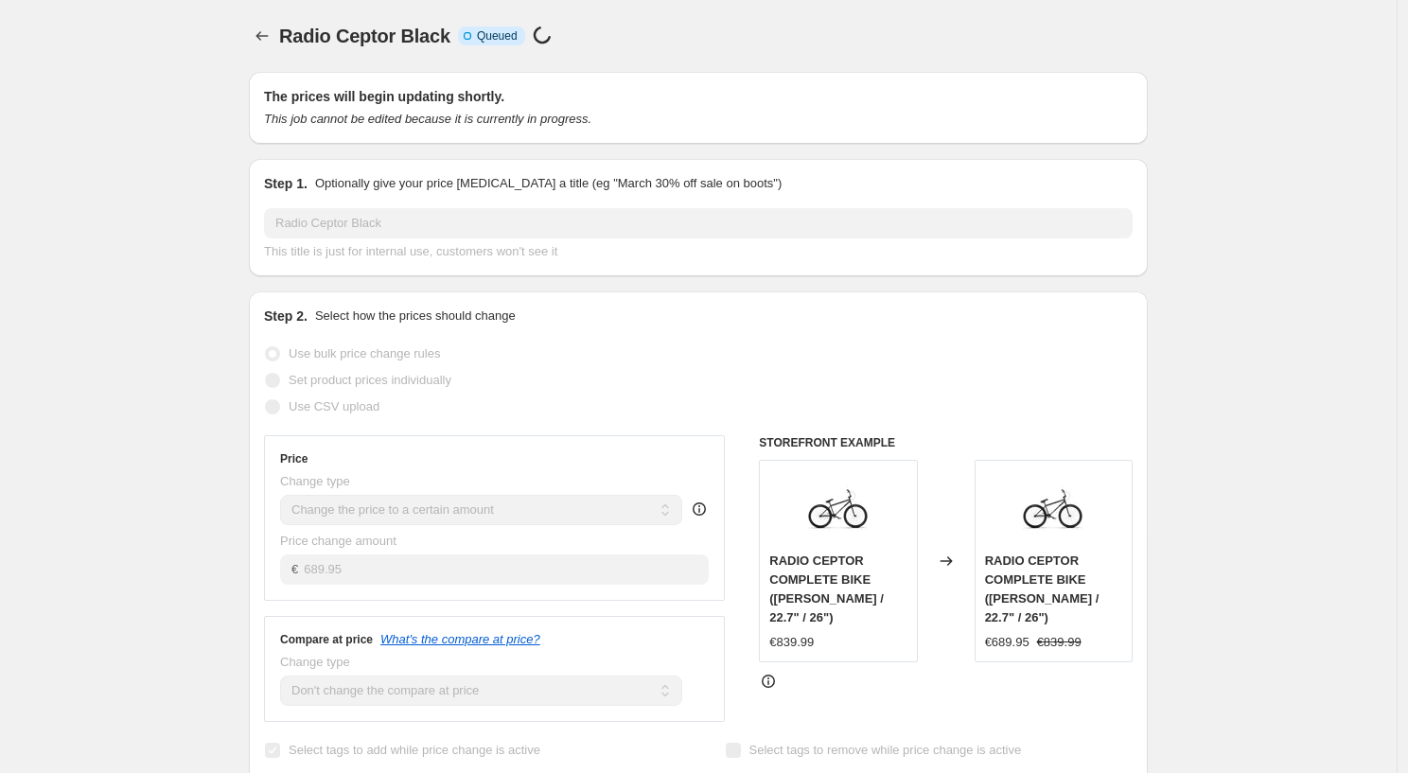
select select "no_change"
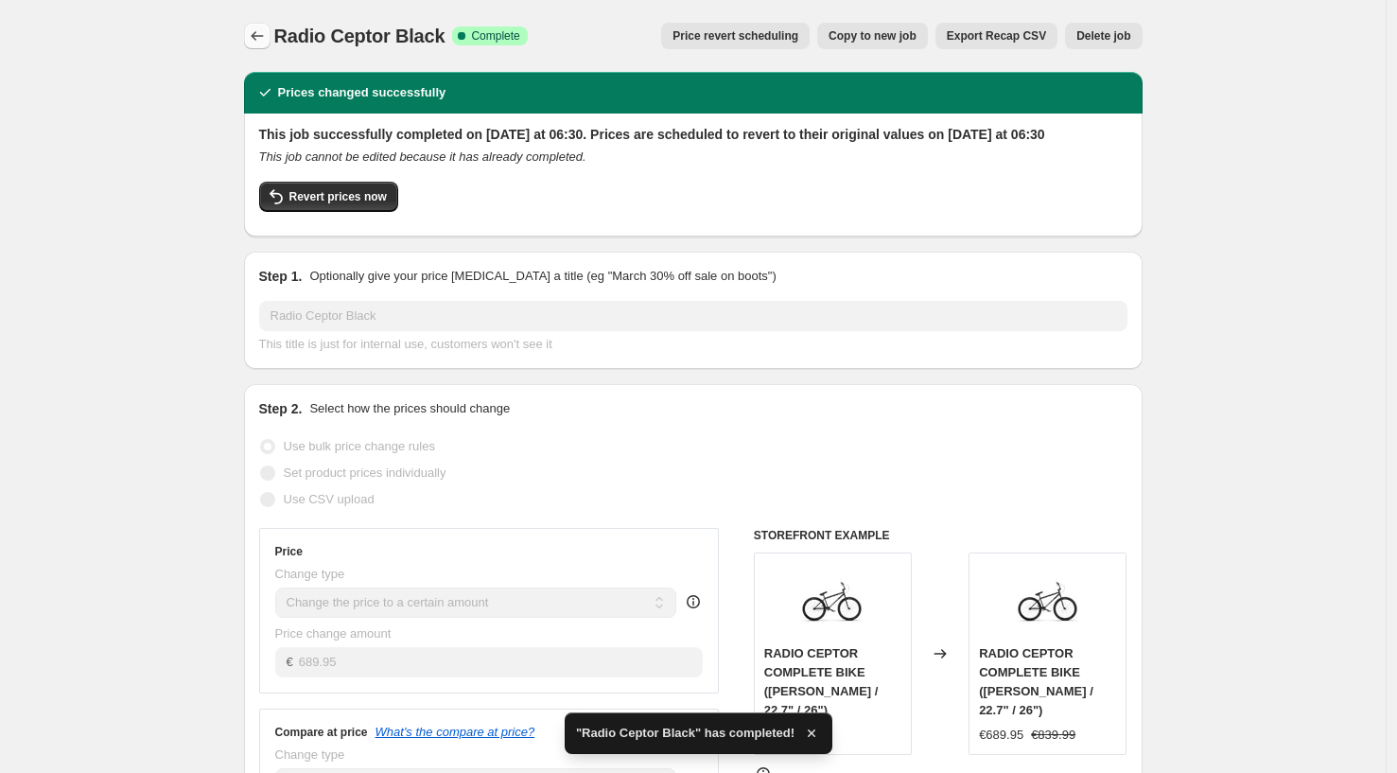
click at [261, 41] on icon "Price change jobs" at bounding box center [257, 35] width 19 height 19
